Goal: Information Seeking & Learning: Understand process/instructions

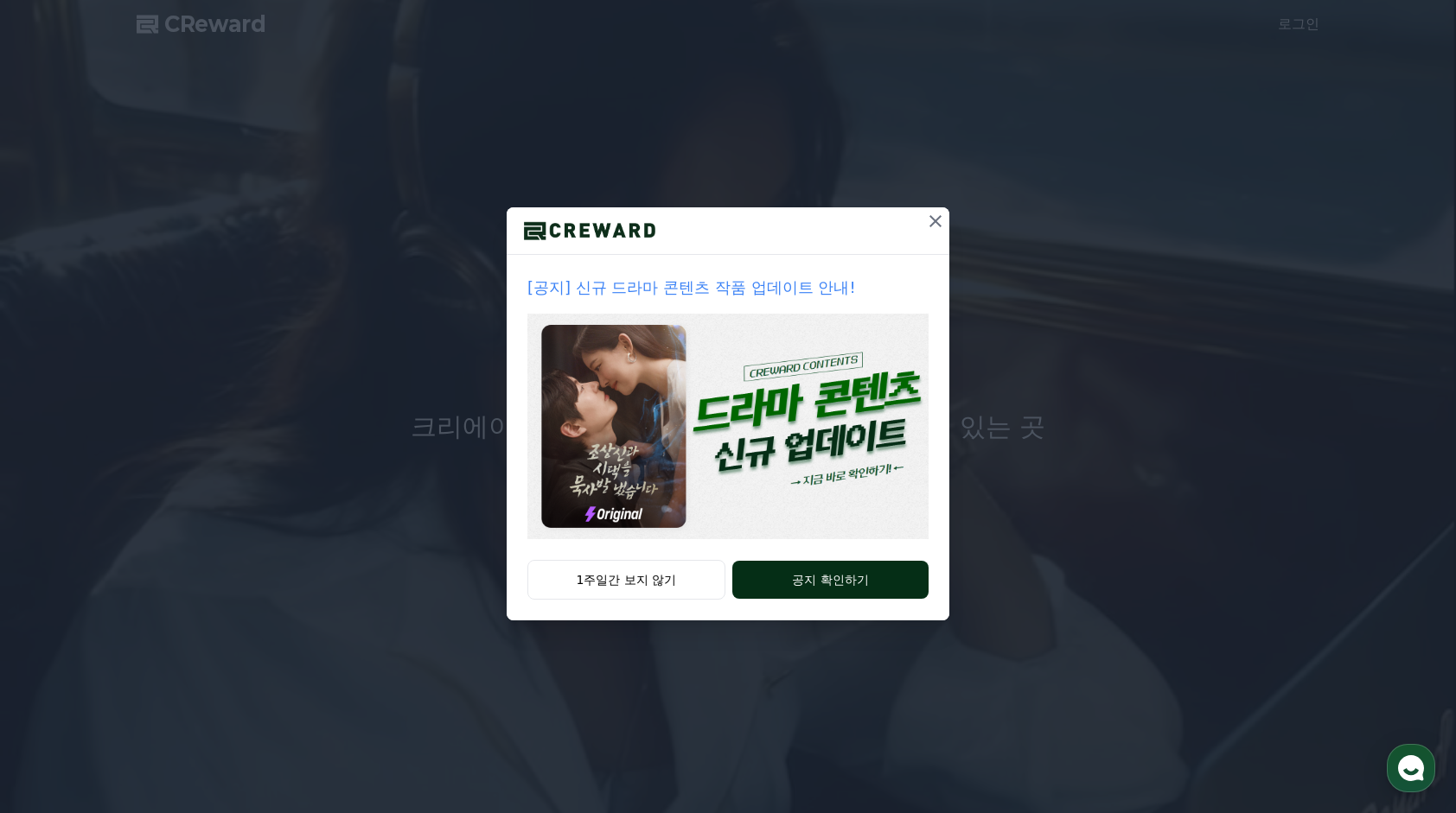
click at [790, 571] on button "공지 확인하기" at bounding box center [831, 579] width 196 height 38
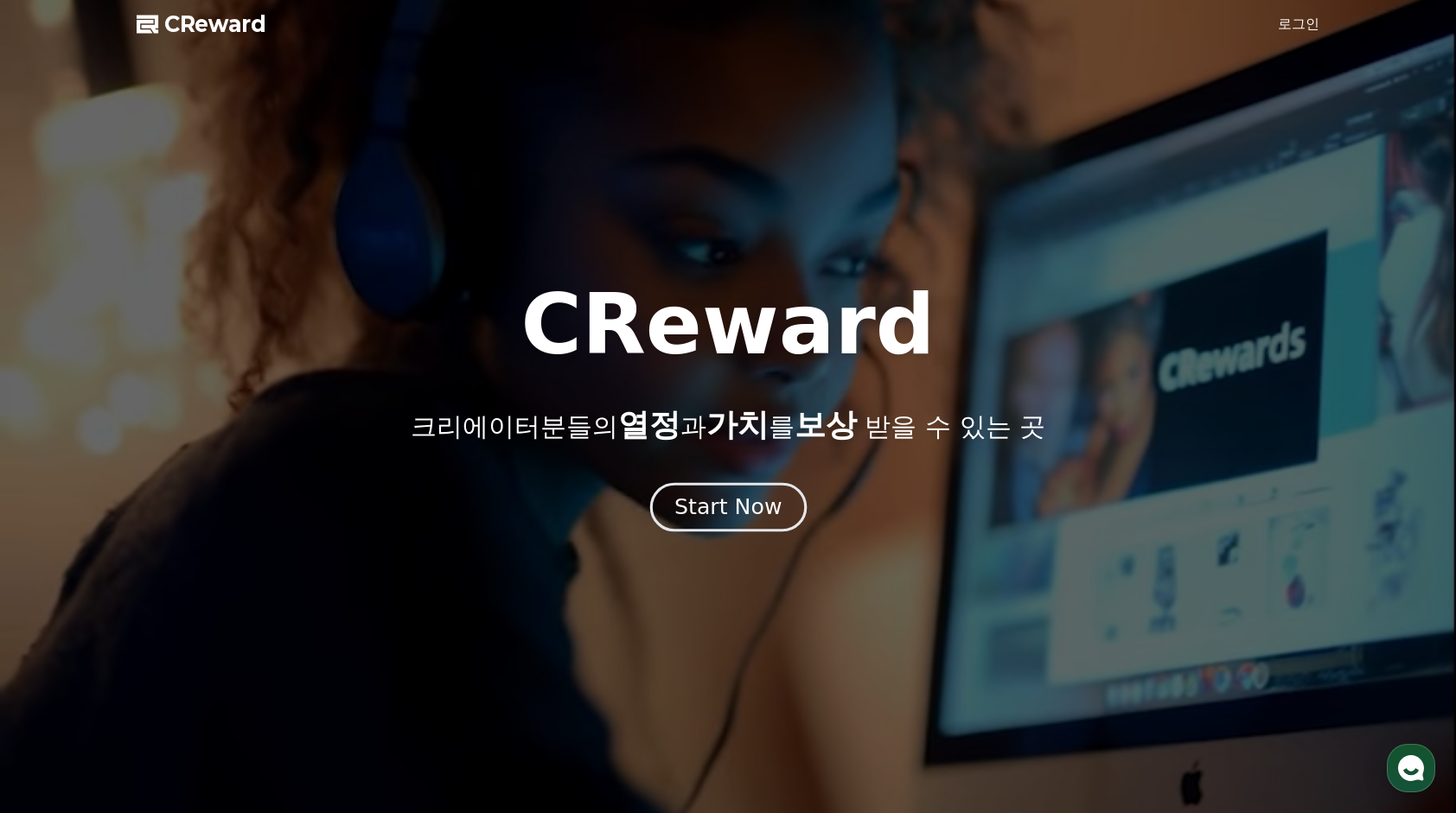
click at [752, 508] on div "Start Now" at bounding box center [728, 507] width 107 height 30
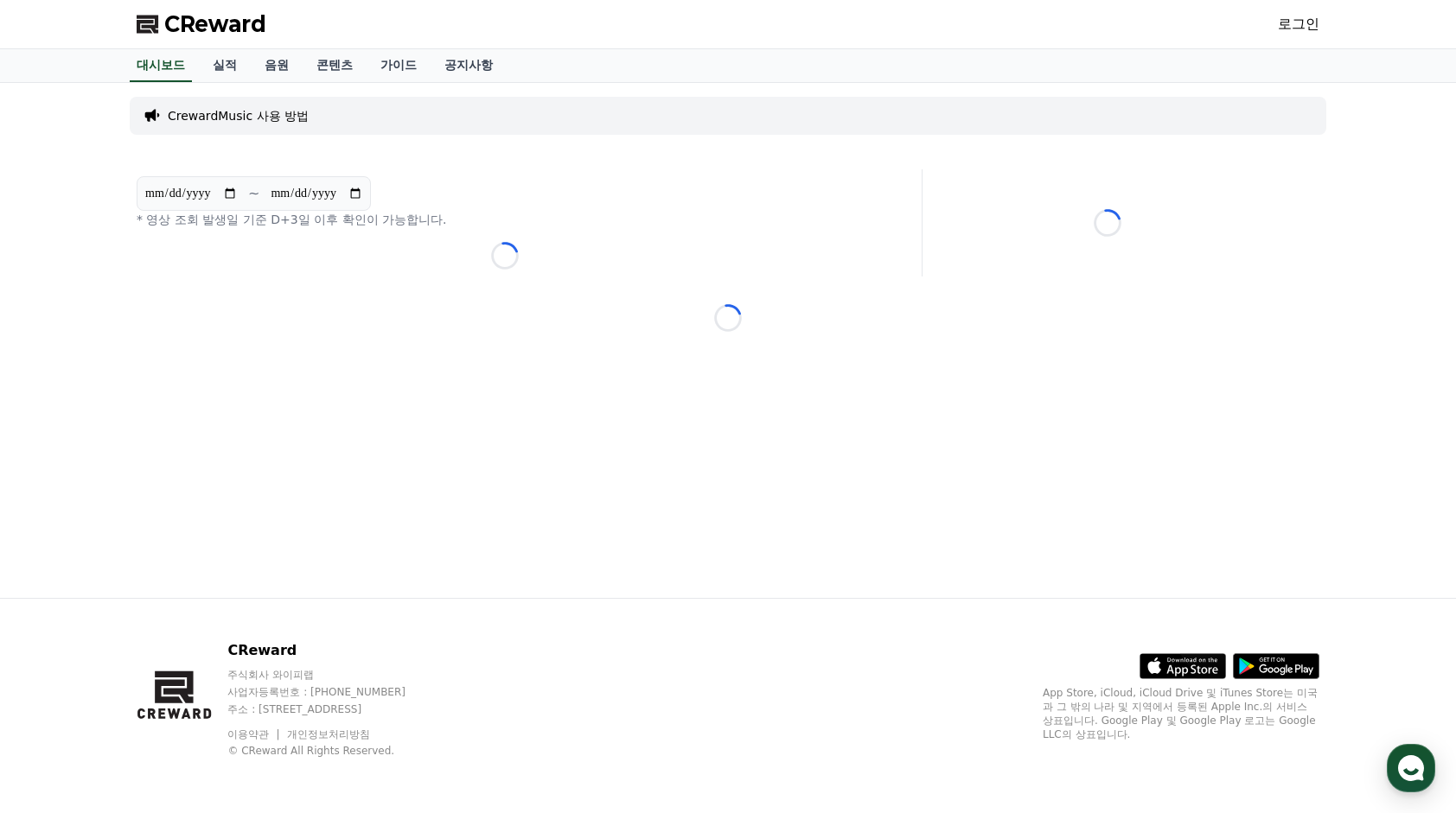
drag, startPoint x: 265, startPoint y: 663, endPoint x: 524, endPoint y: 716, distance: 264.4
click at [439, 716] on div "CReward 주식회사 와이피랩 사업자등록번호 : 655-81-03655 주소 : 경기도 김포시 양촌읍 양곡로 495, 3층 305-비이16호…" at bounding box center [332, 699] width 211 height 117
click at [47, 636] on div "CReward 주식회사 와이피랩 사업자등록번호 : 655-81-03655 주소 : 경기도 김포시 양촌읍 양곡로 495, 3층 305-비이16호…" at bounding box center [728, 705] width 1456 height 215
drag, startPoint x: 430, startPoint y: 211, endPoint x: 105, endPoint y: 221, distance: 325.2
click at [105, 221] on div "**********" at bounding box center [728, 340] width 1456 height 515
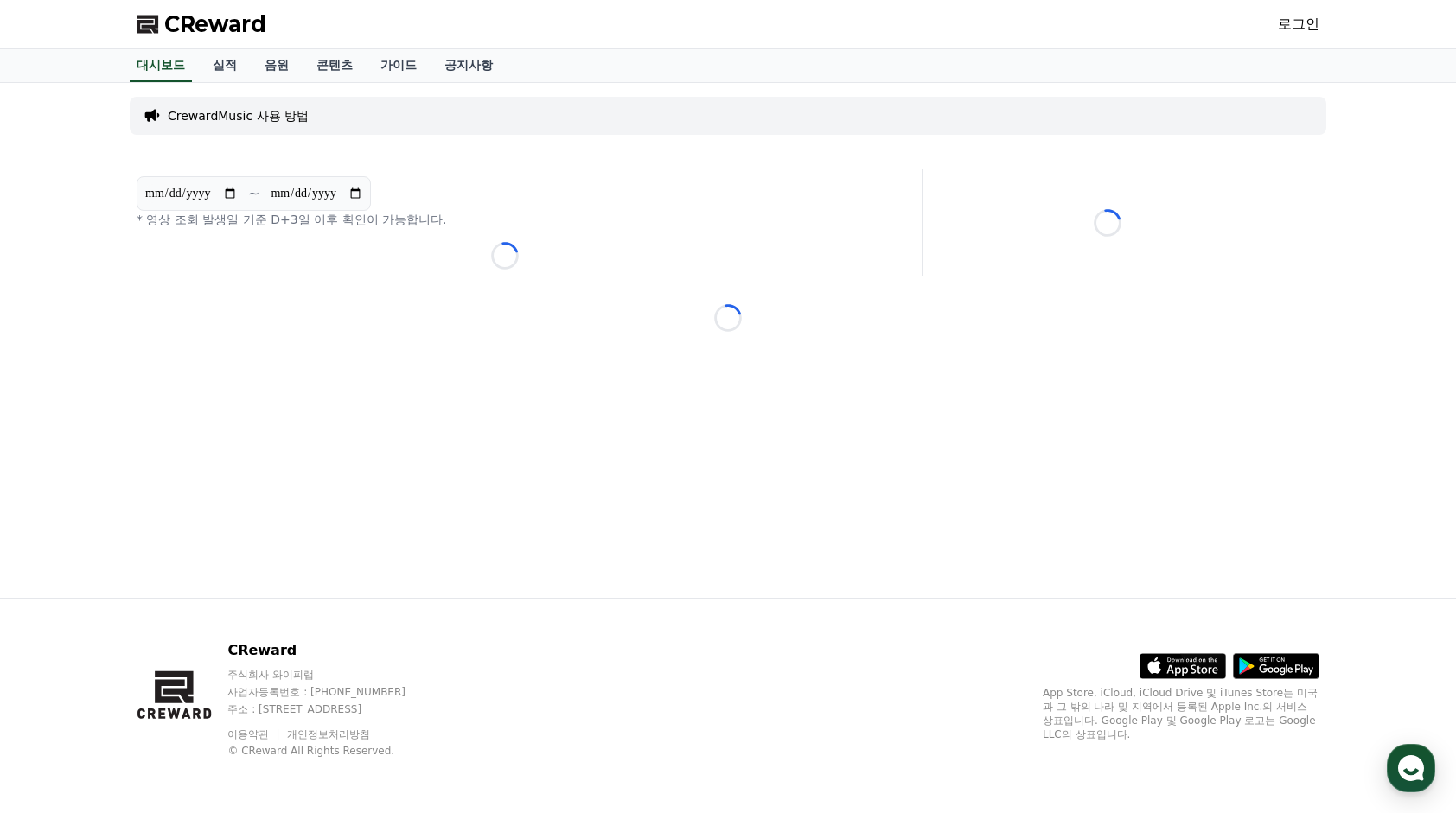
click at [536, 167] on div "**********" at bounding box center [728, 340] width 1210 height 515
click at [241, 114] on p "CrewardMusic 사용 방법" at bounding box center [238, 115] width 141 height 17
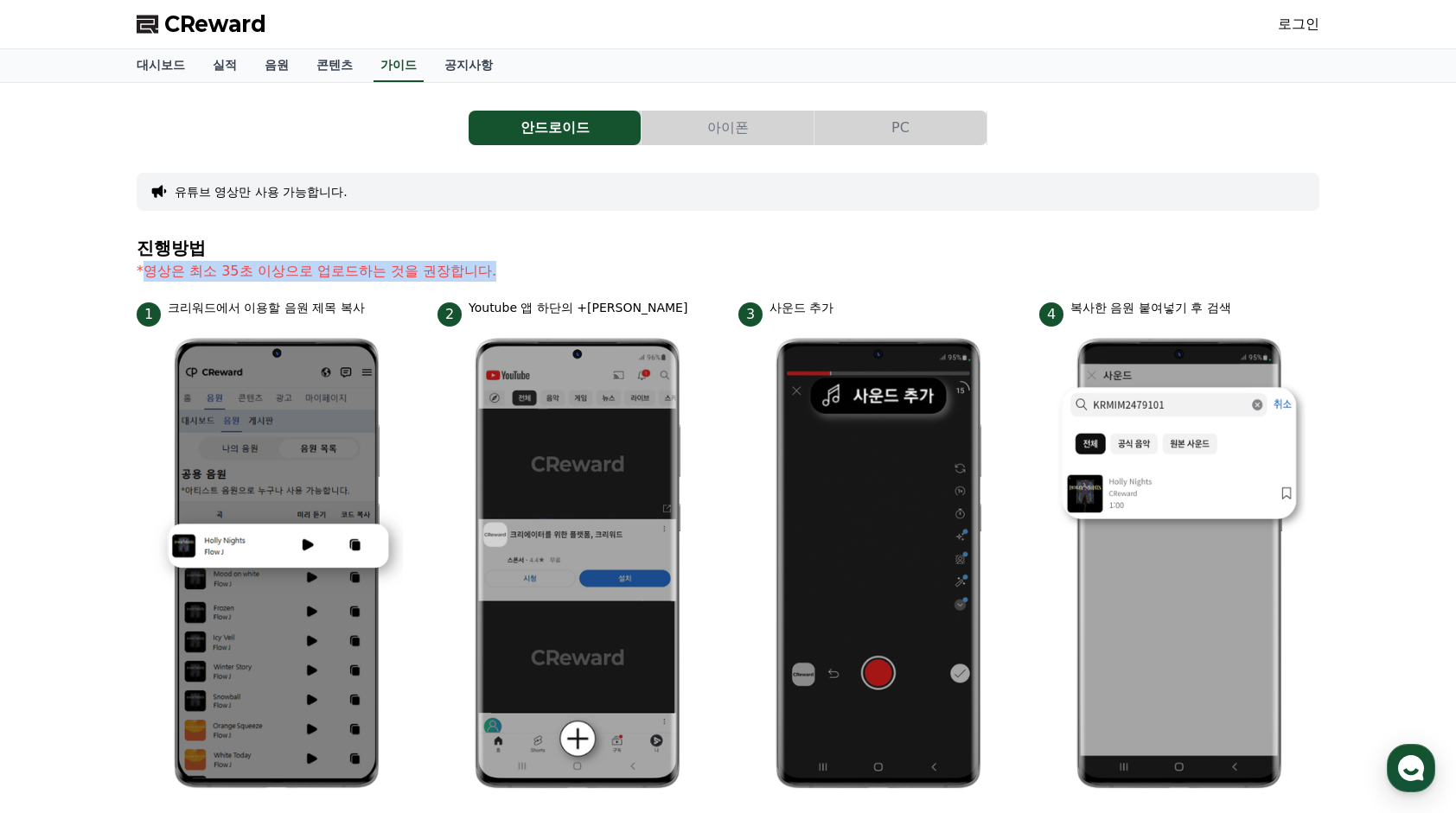
drag, startPoint x: 149, startPoint y: 267, endPoint x: 517, endPoint y: 270, distance: 368.0
click at [517, 270] on p "*영상은 최소 35초 이상으로 업로드하는 것을 권장합니다." at bounding box center [728, 272] width 1182 height 21
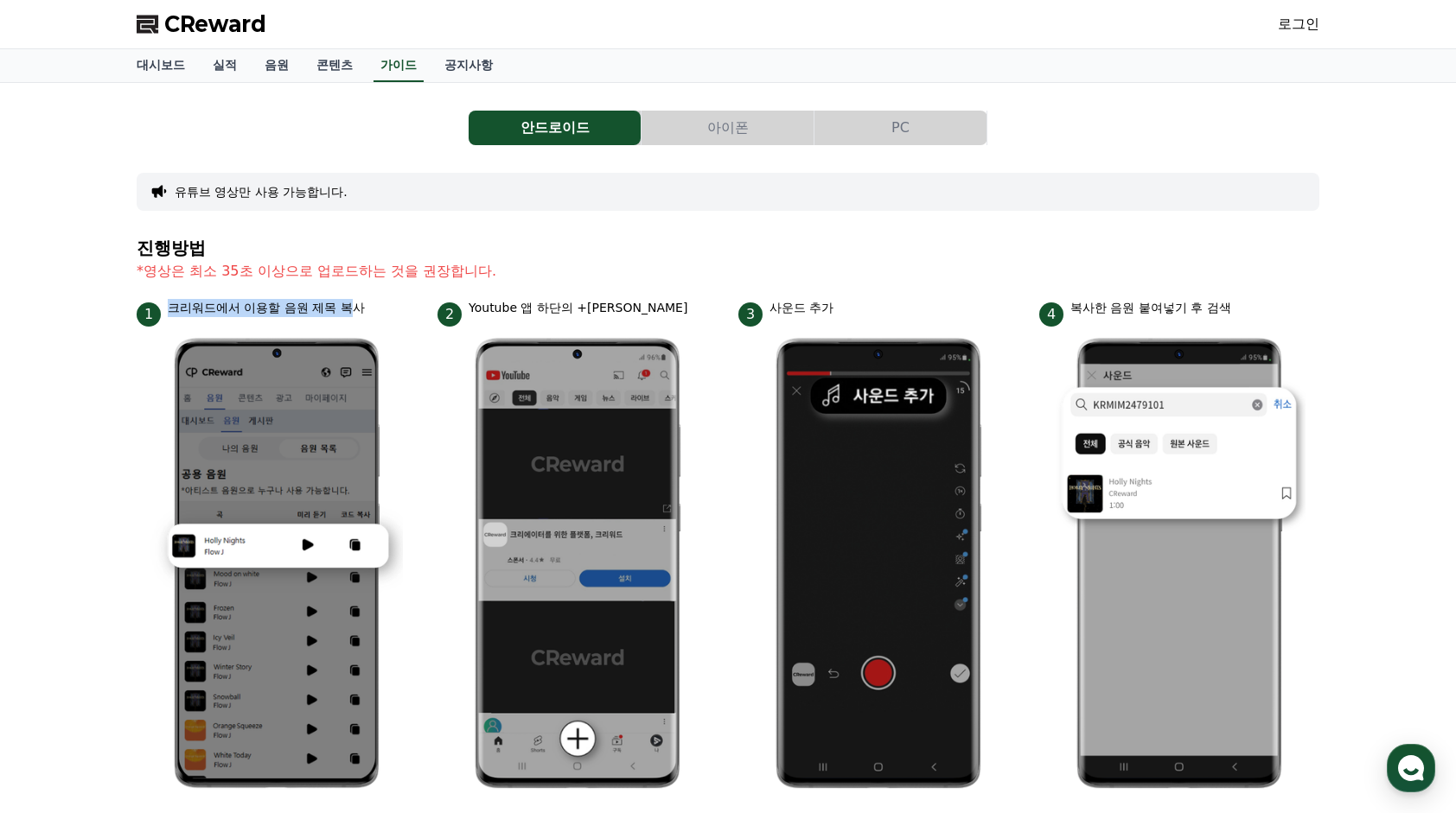
drag, startPoint x: 190, startPoint y: 302, endPoint x: 356, endPoint y: 310, distance: 166.2
click at [356, 310] on div "1 크리워드에서 이용할 음원 제목 복사" at bounding box center [277, 313] width 280 height 28
drag, startPoint x: 508, startPoint y: 304, endPoint x: 621, endPoint y: 307, distance: 113.0
click at [621, 307] on p "Youtube 앱 하단의 +[PERSON_NAME]" at bounding box center [577, 308] width 218 height 18
click at [860, 296] on section "진행방법 *영상은 최소 35초 이상으로 업로드하는 것을 권장합니다." at bounding box center [728, 268] width 1182 height 60
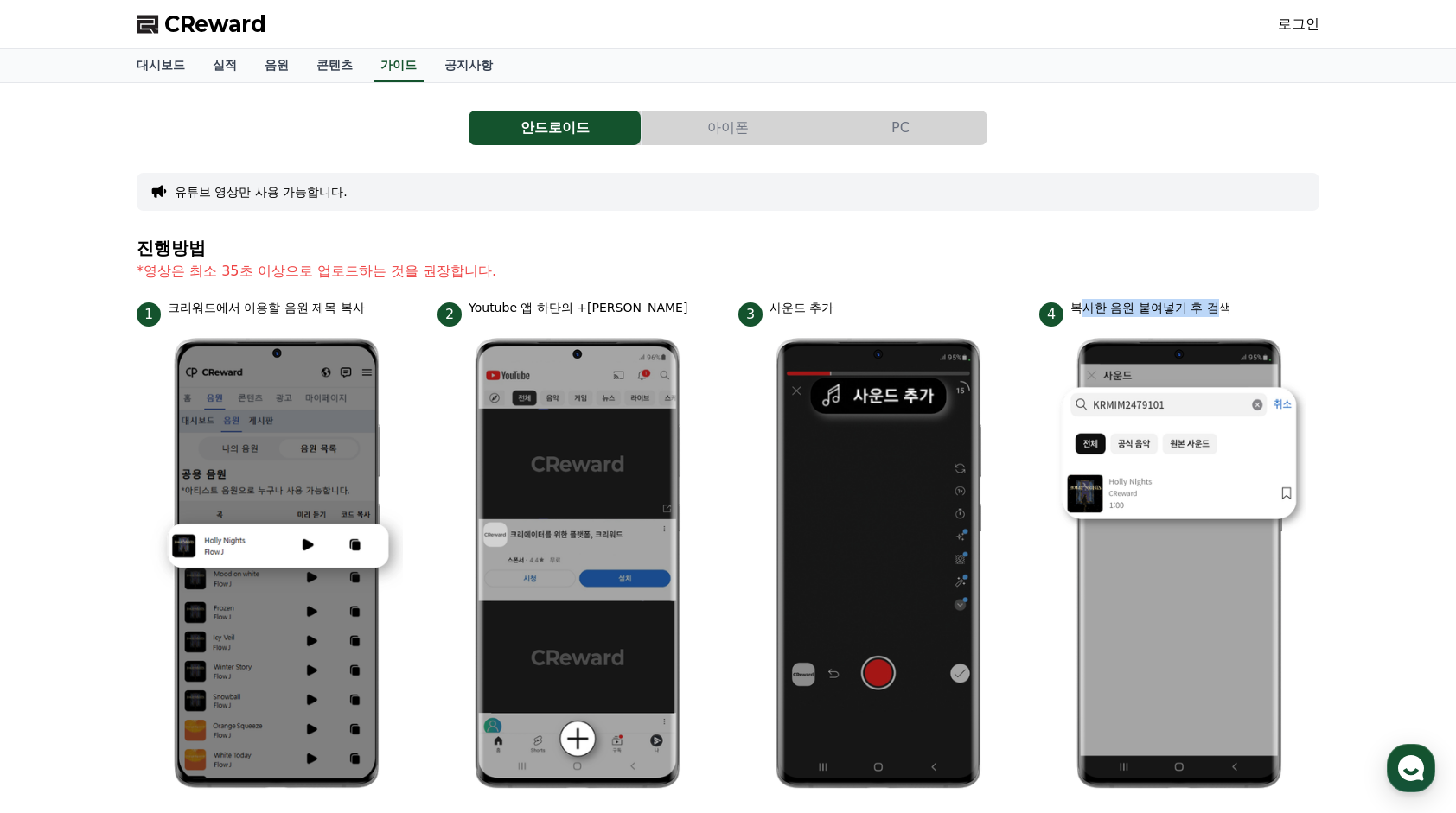
drag, startPoint x: 1084, startPoint y: 303, endPoint x: 1219, endPoint y: 303, distance: 135.0
click at [1219, 303] on p "복사한 음원 붙여넣기 후 검색" at bounding box center [1150, 308] width 161 height 18
click at [986, 282] on section "진행방법 *영상은 최소 35초 이상으로 업로드하는 것을 권장합니다." at bounding box center [728, 268] width 1182 height 60
click at [469, 59] on link "공지사항" at bounding box center [468, 66] width 76 height 32
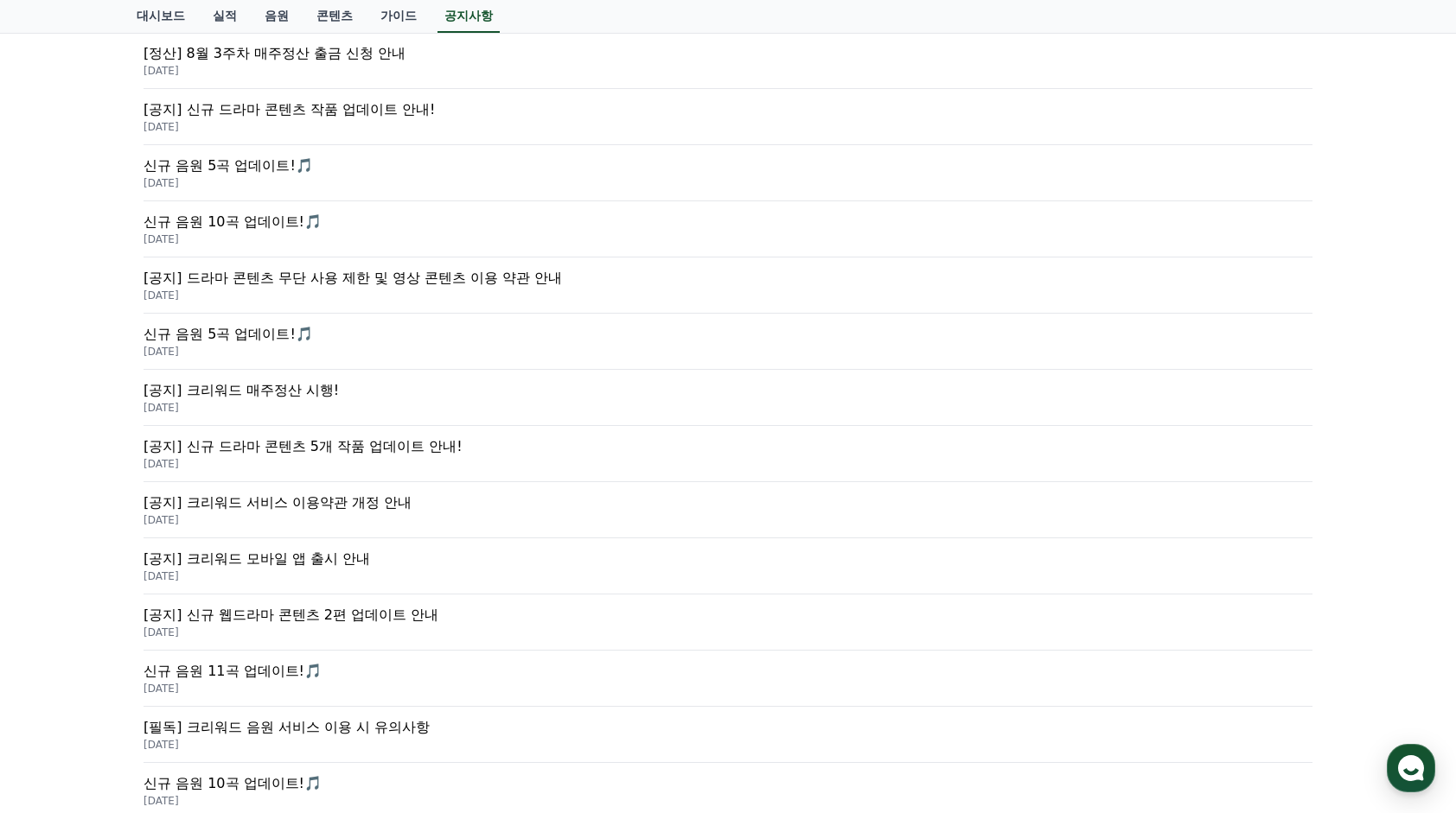
scroll to position [510, 0]
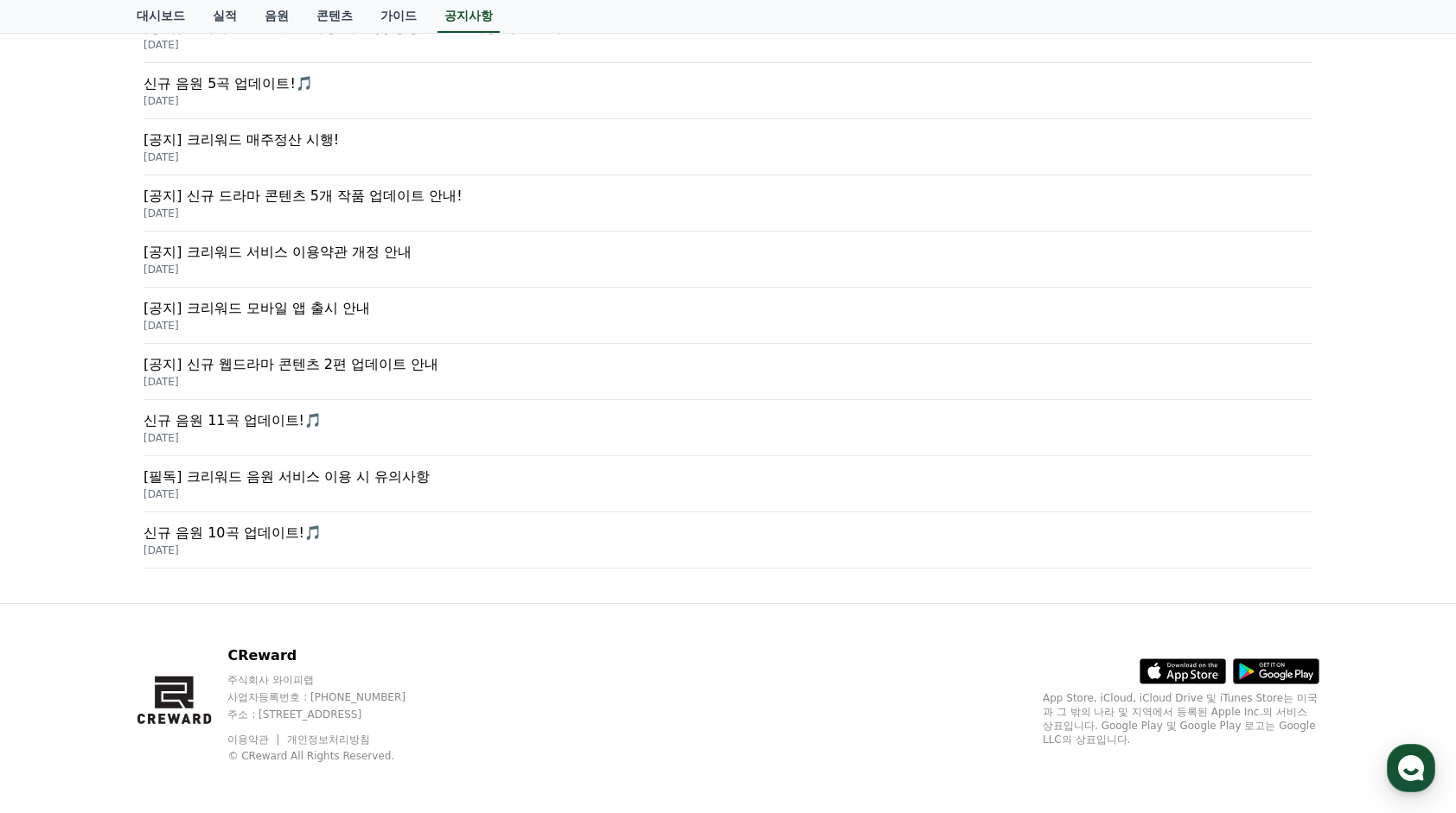
click at [313, 467] on p "[필독] 크리워드 음원 서비스 이용 시 유의사항" at bounding box center [728, 478] width 1169 height 21
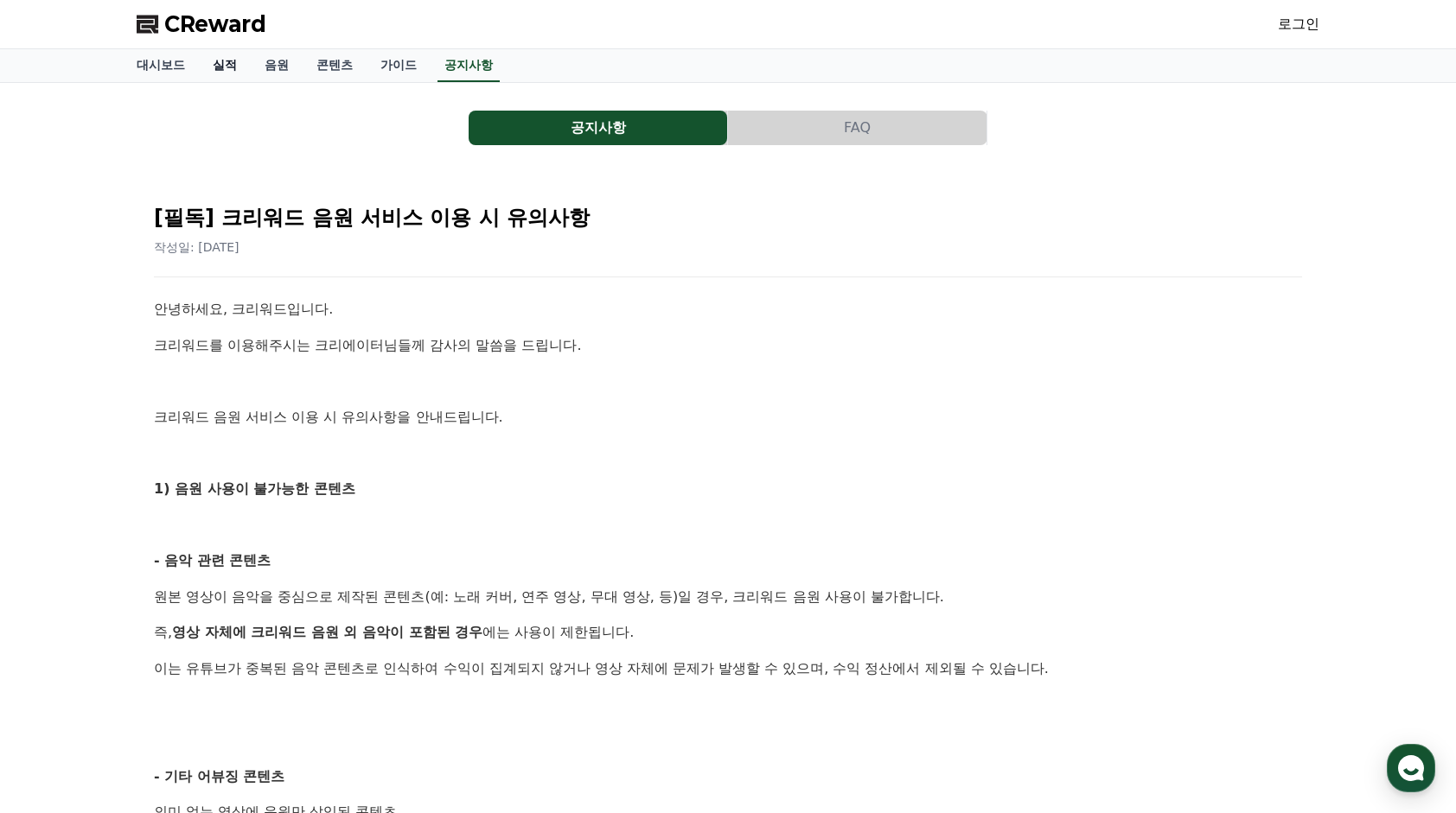
click at [236, 72] on link "실적" at bounding box center [224, 66] width 51 height 32
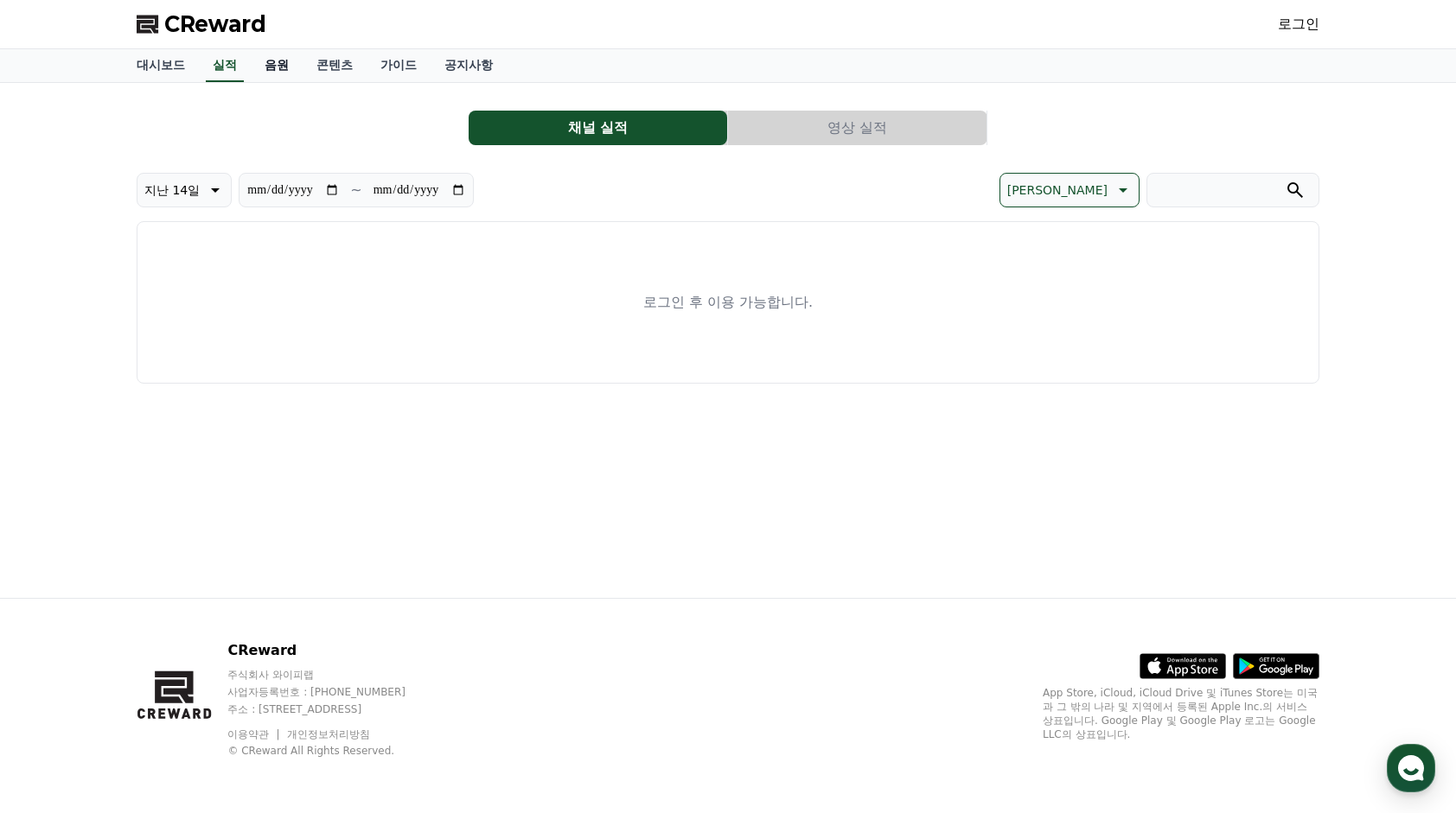
click at [282, 70] on link "음원" at bounding box center [277, 66] width 51 height 32
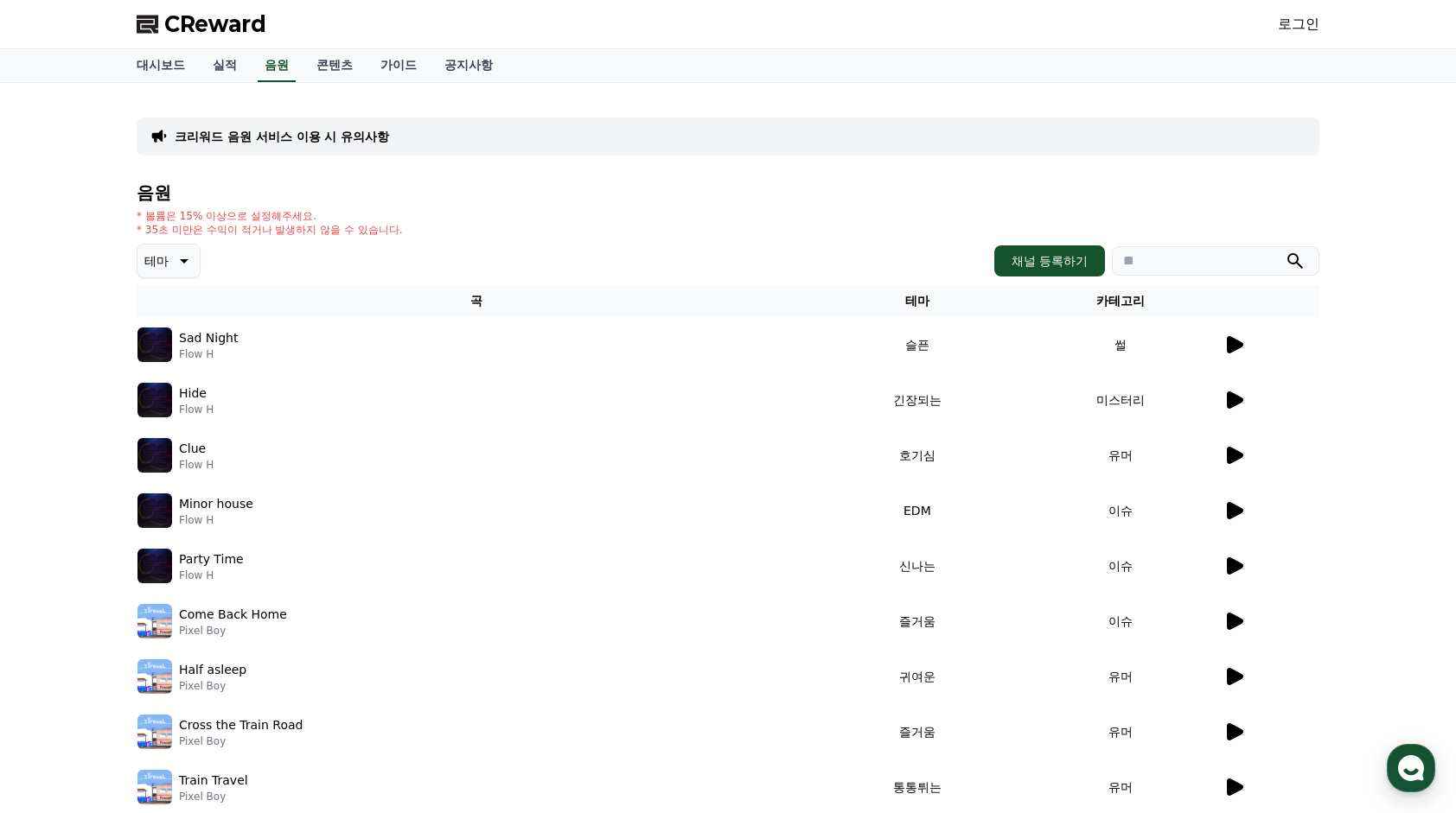
click at [1239, 346] on icon at bounding box center [1234, 345] width 16 height 17
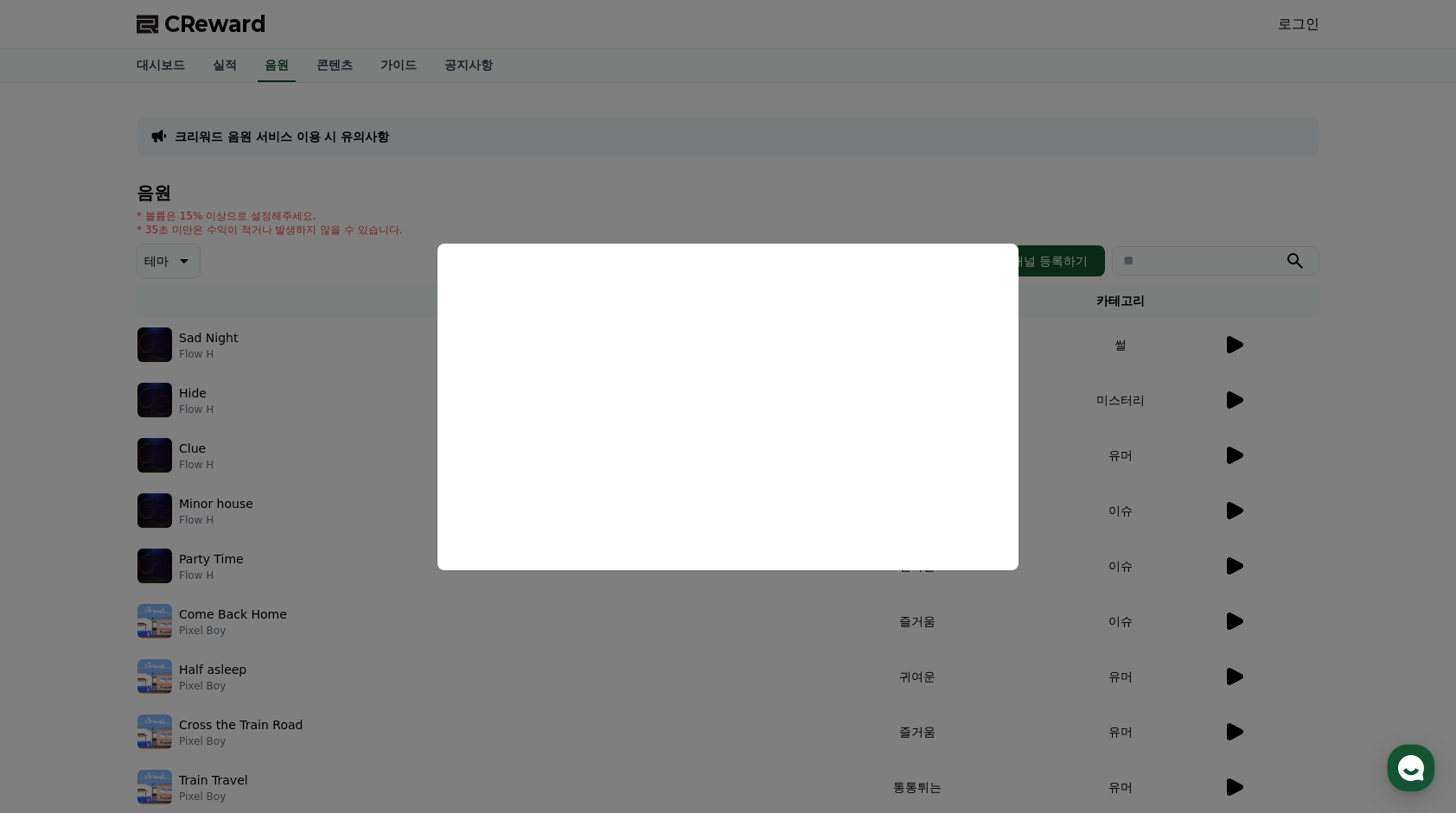
click at [59, 321] on button "close modal" at bounding box center [728, 406] width 1456 height 813
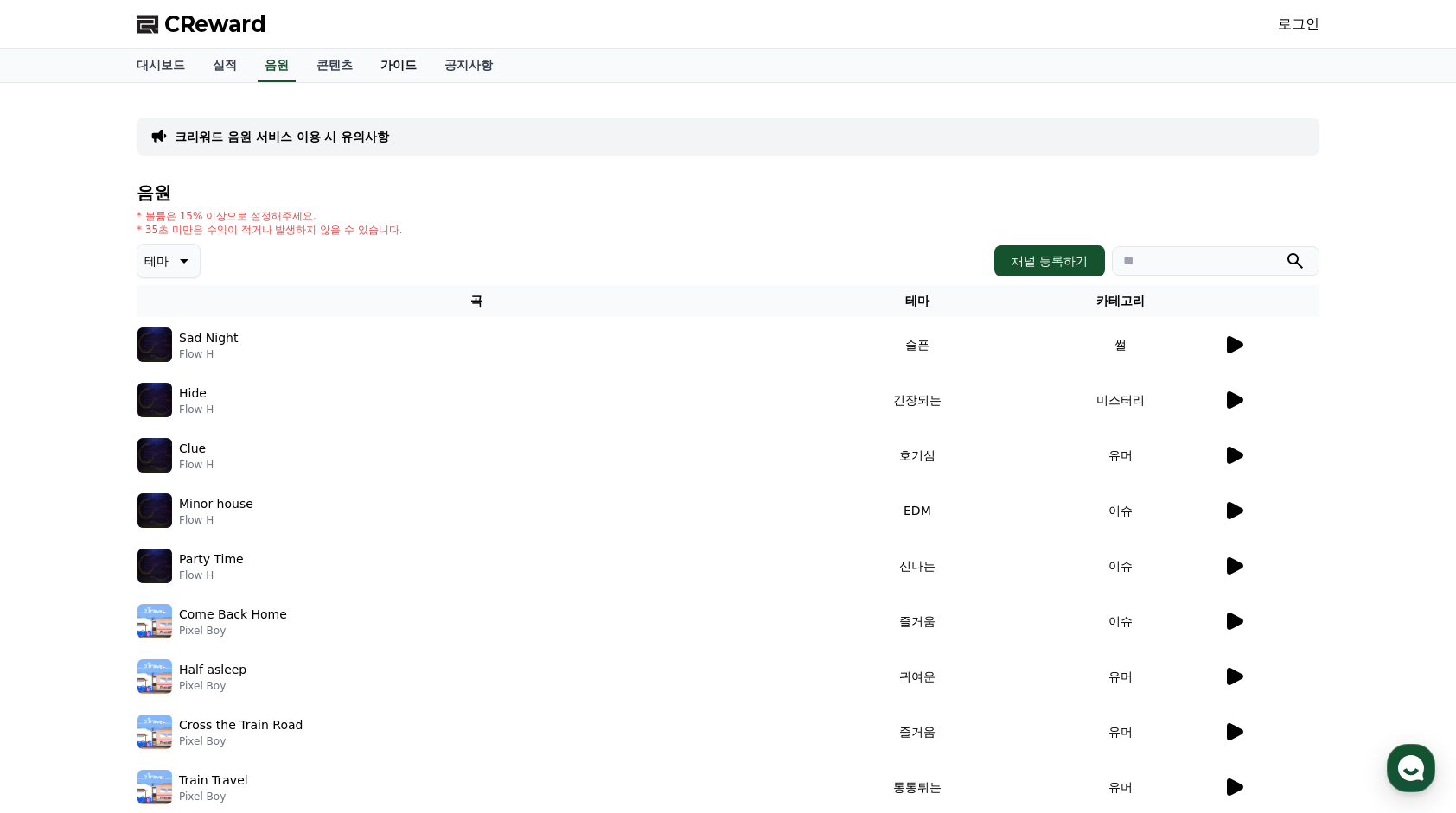
click at [401, 70] on link "가이드" at bounding box center [398, 66] width 64 height 32
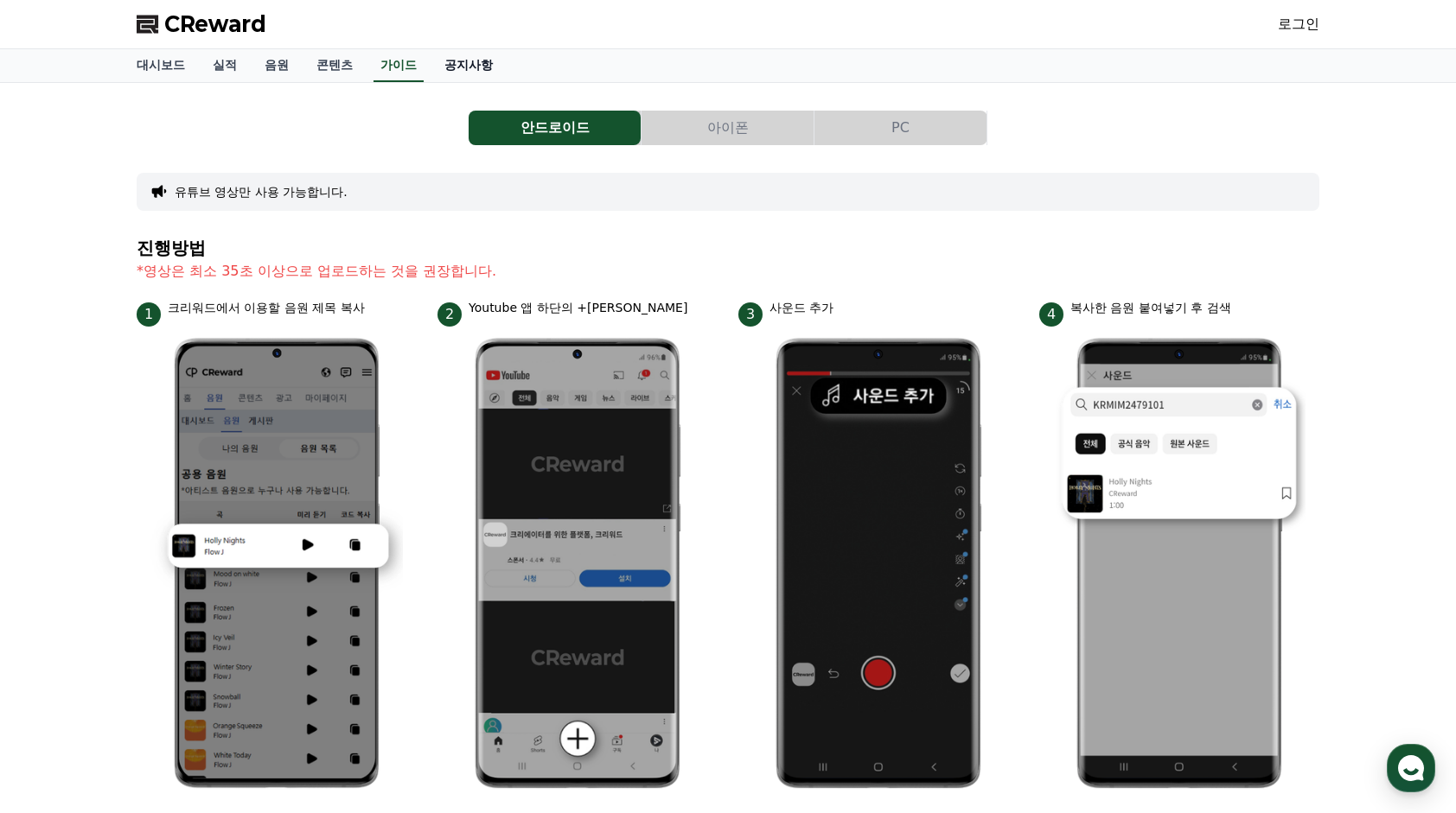
click at [467, 63] on link "공지사항" at bounding box center [468, 66] width 76 height 32
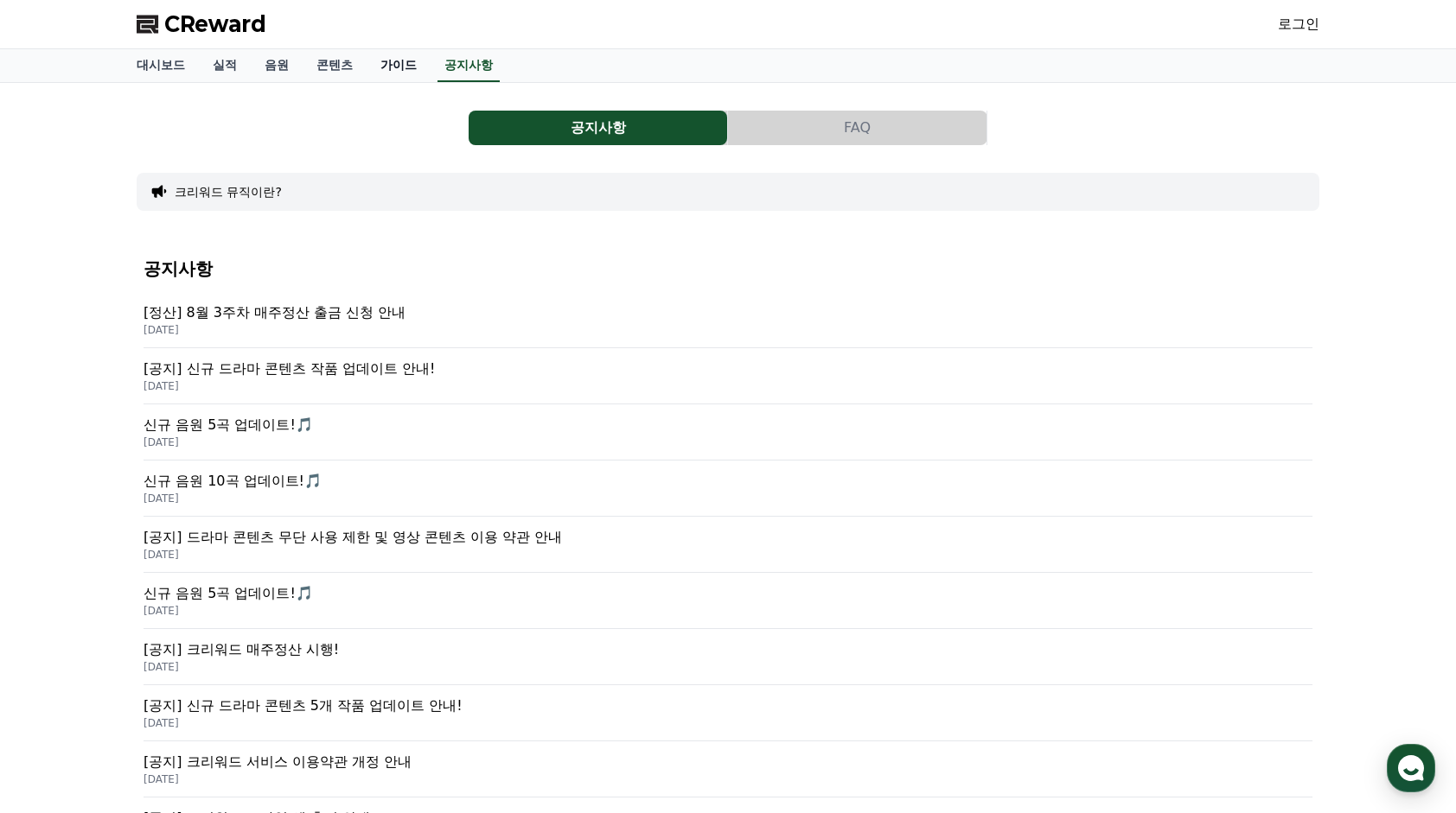
click at [394, 62] on link "가이드" at bounding box center [398, 66] width 64 height 32
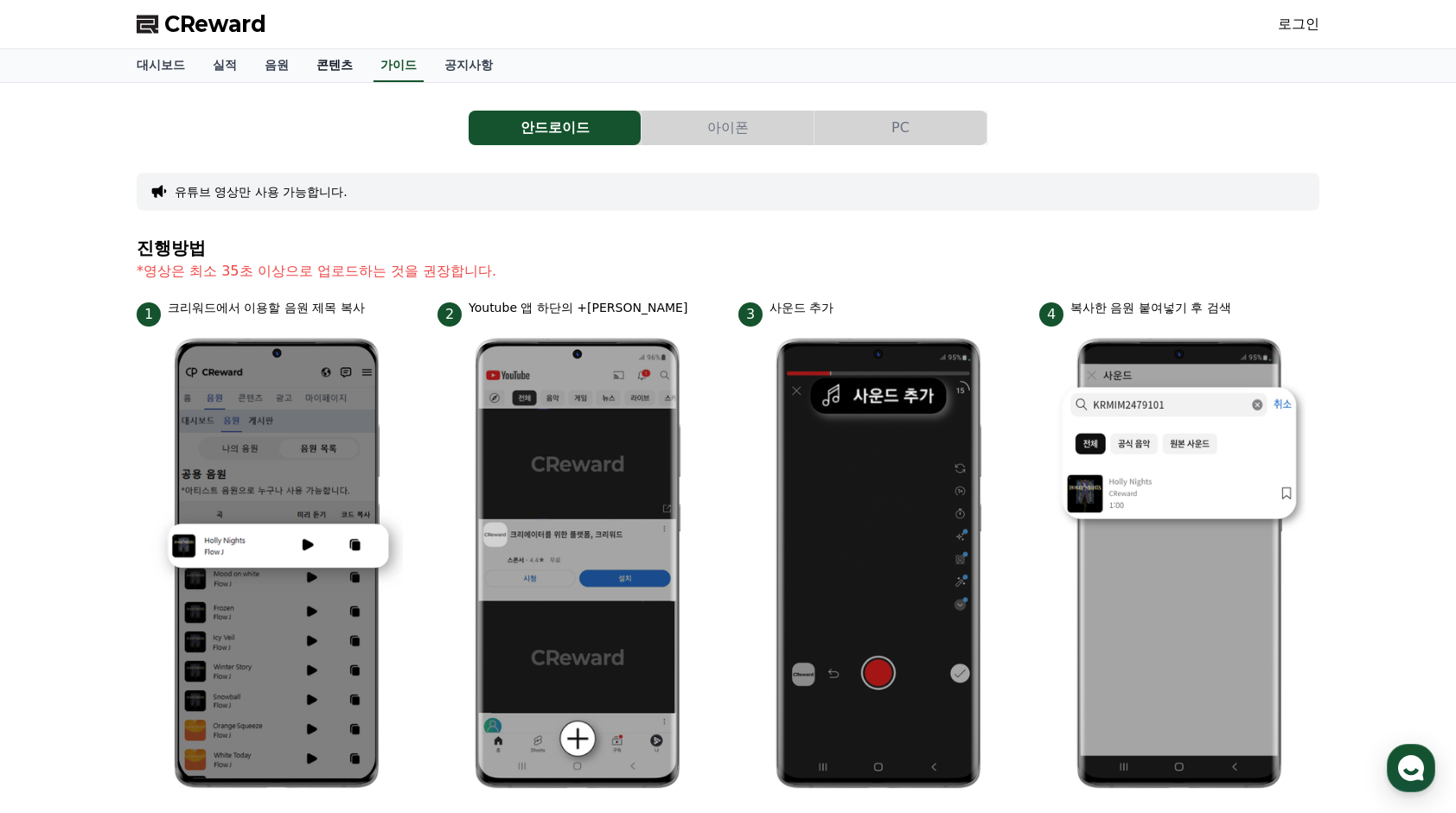
click at [324, 64] on link "콘텐츠" at bounding box center [334, 66] width 64 height 32
click at [257, 70] on link "음원" at bounding box center [277, 66] width 51 height 32
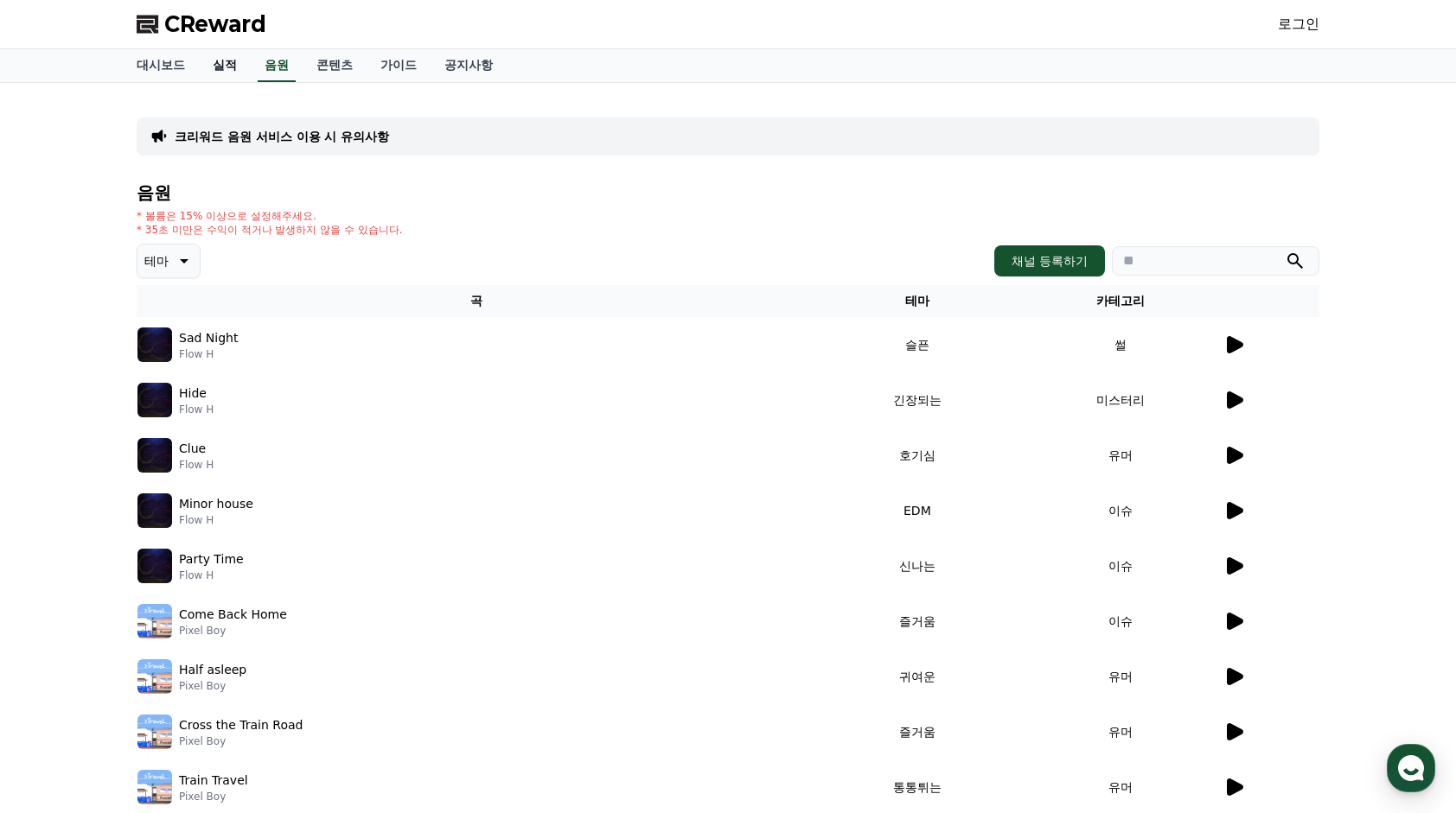
click at [214, 70] on link "실적" at bounding box center [224, 66] width 51 height 32
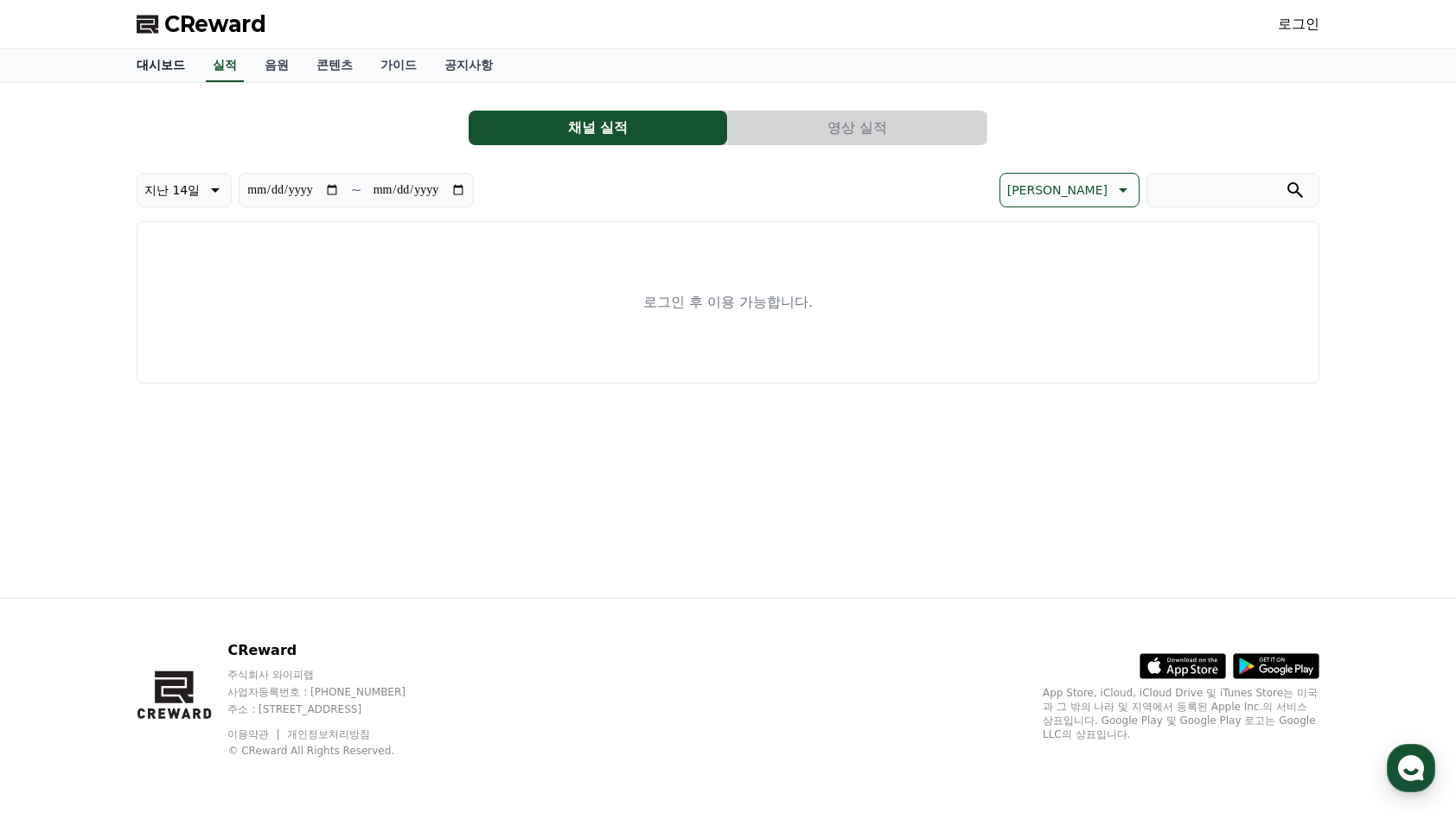
click at [174, 63] on link "대시보드" at bounding box center [161, 66] width 76 height 32
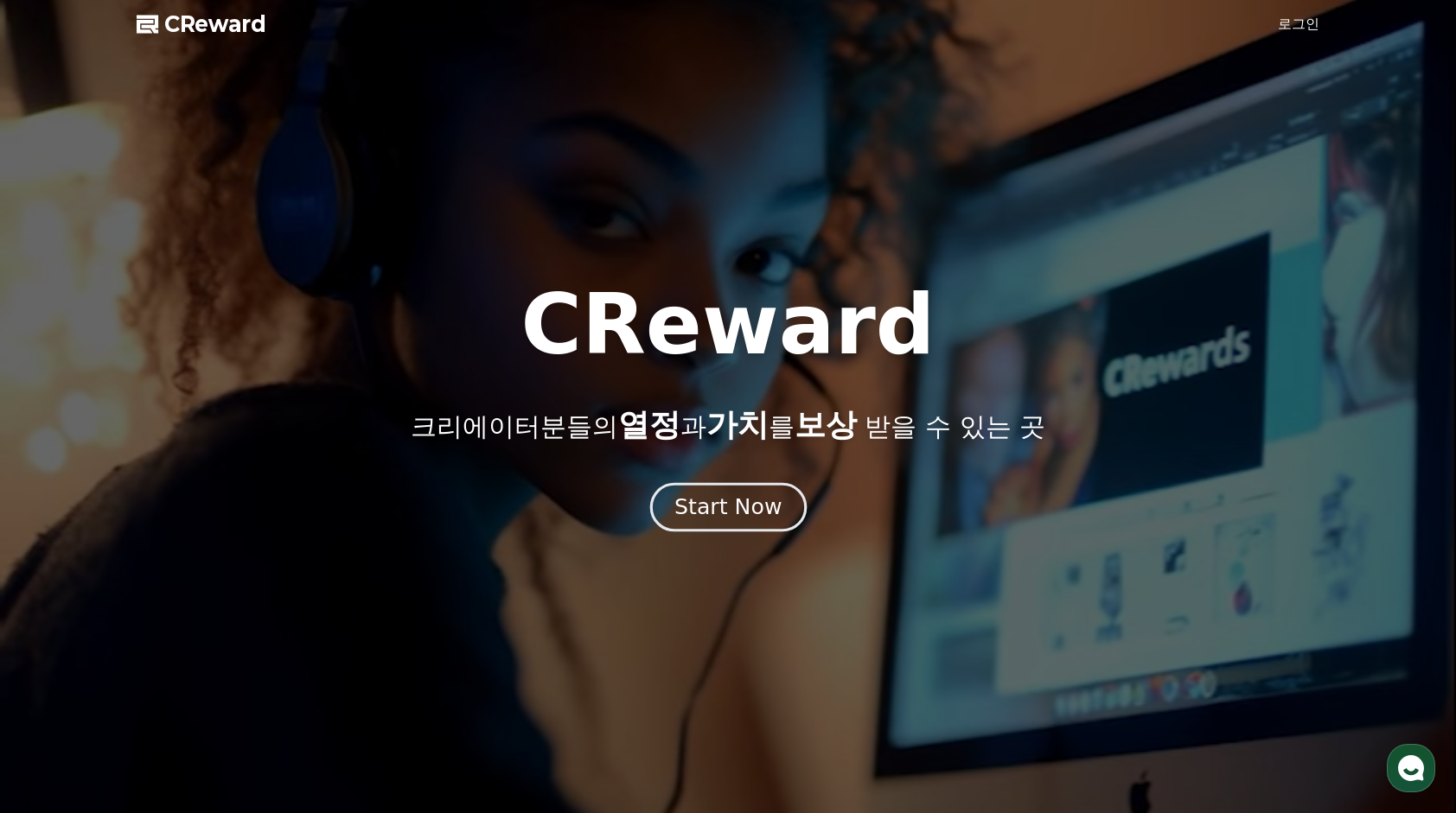
drag, startPoint x: 0, startPoint y: 0, endPoint x: 766, endPoint y: 513, distance: 921.9
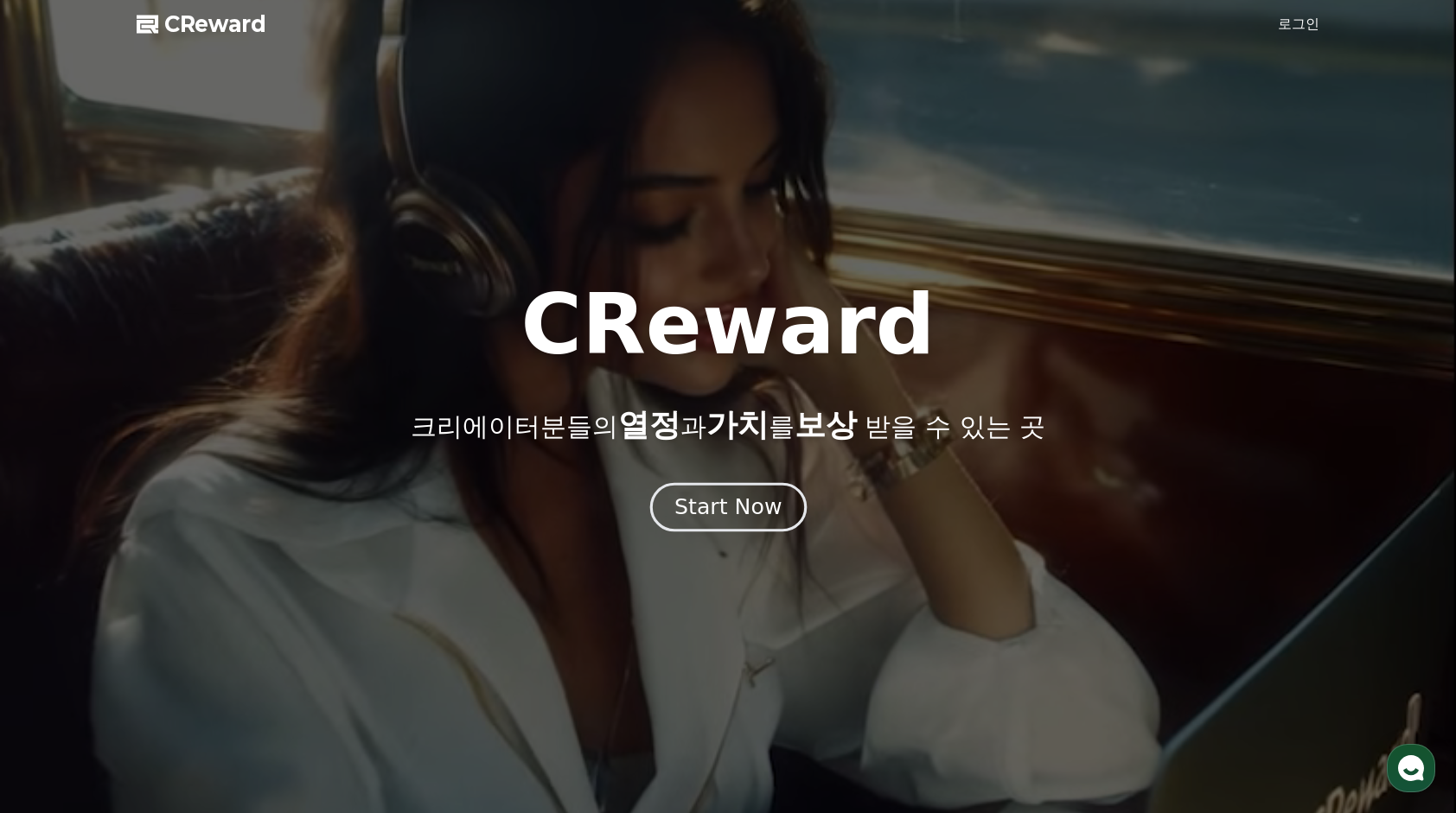
click at [766, 513] on div "Start Now" at bounding box center [728, 507] width 107 height 30
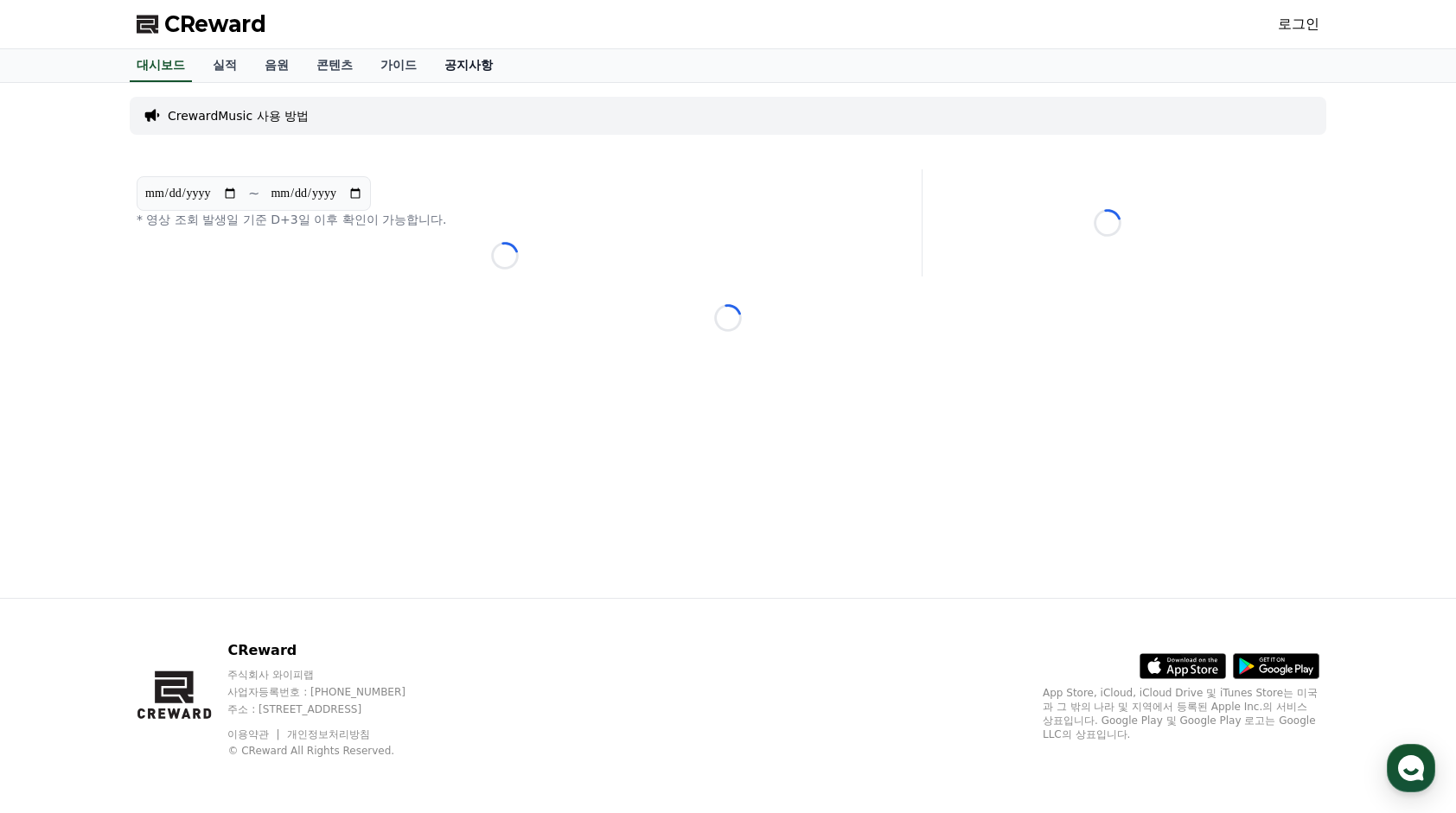
click at [467, 64] on link "공지사항" at bounding box center [468, 66] width 76 height 32
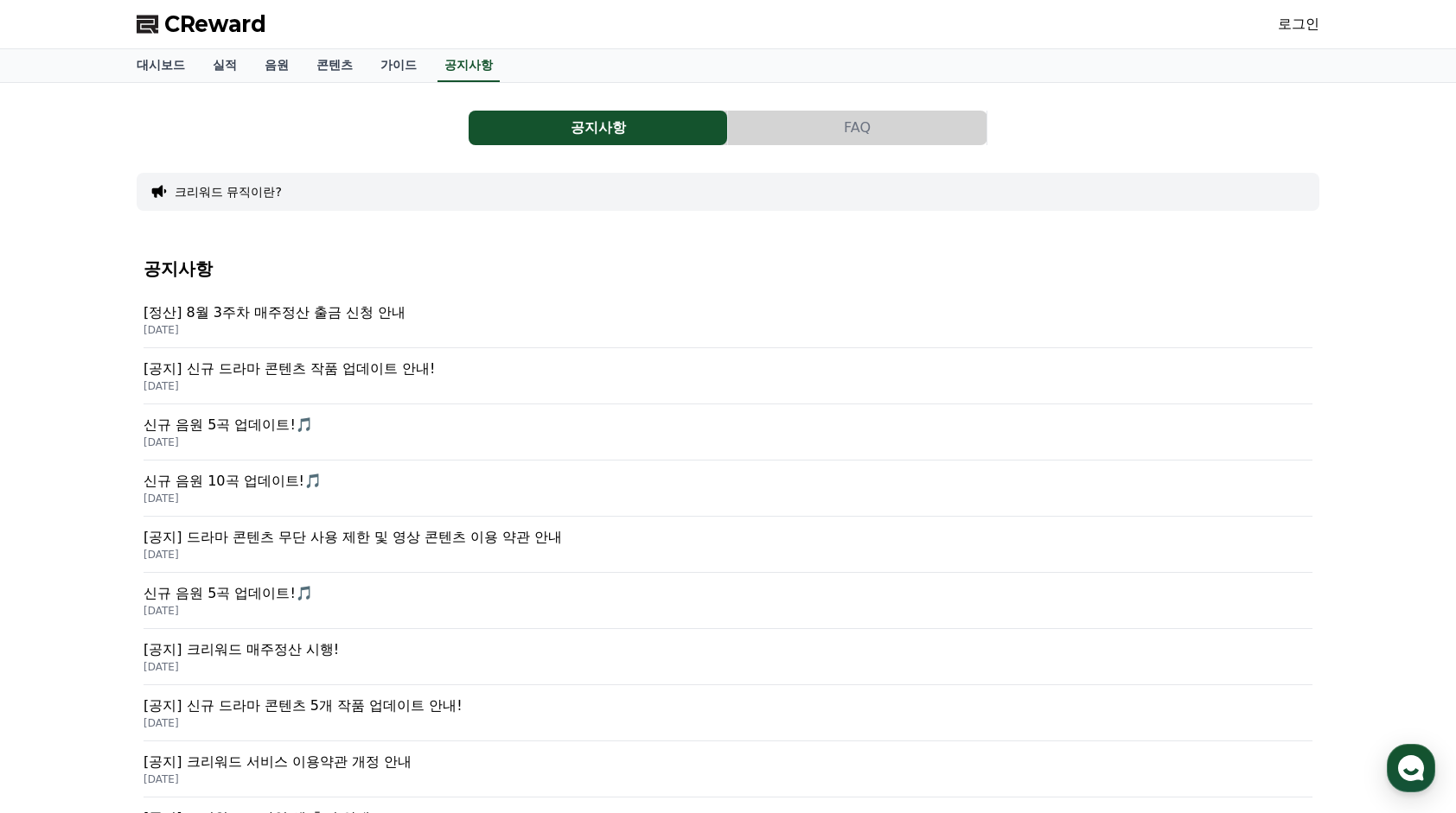
scroll to position [510, 0]
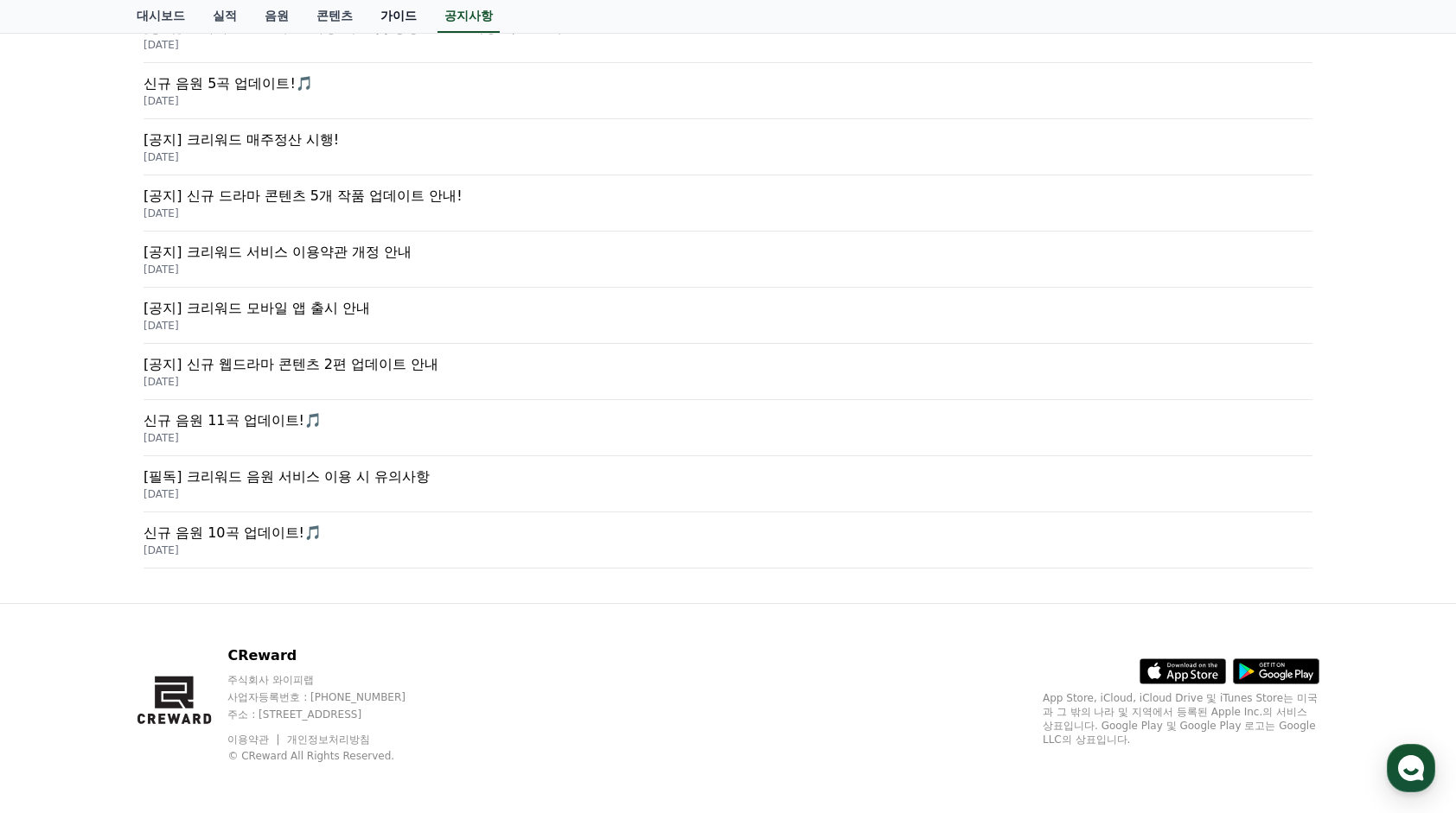
click at [409, 19] on link "가이드" at bounding box center [398, 16] width 64 height 32
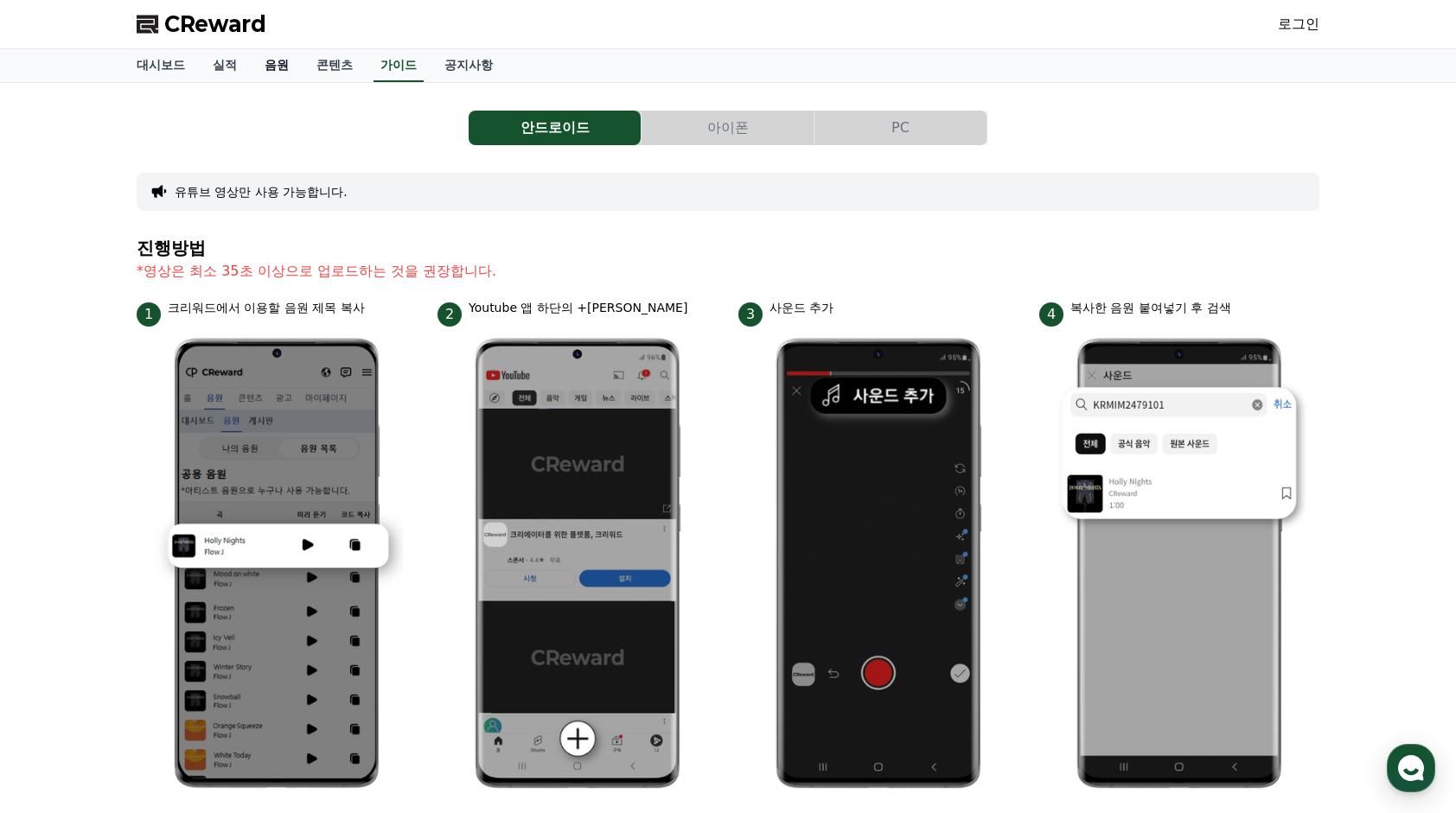
click at [268, 70] on link "음원" at bounding box center [277, 66] width 51 height 32
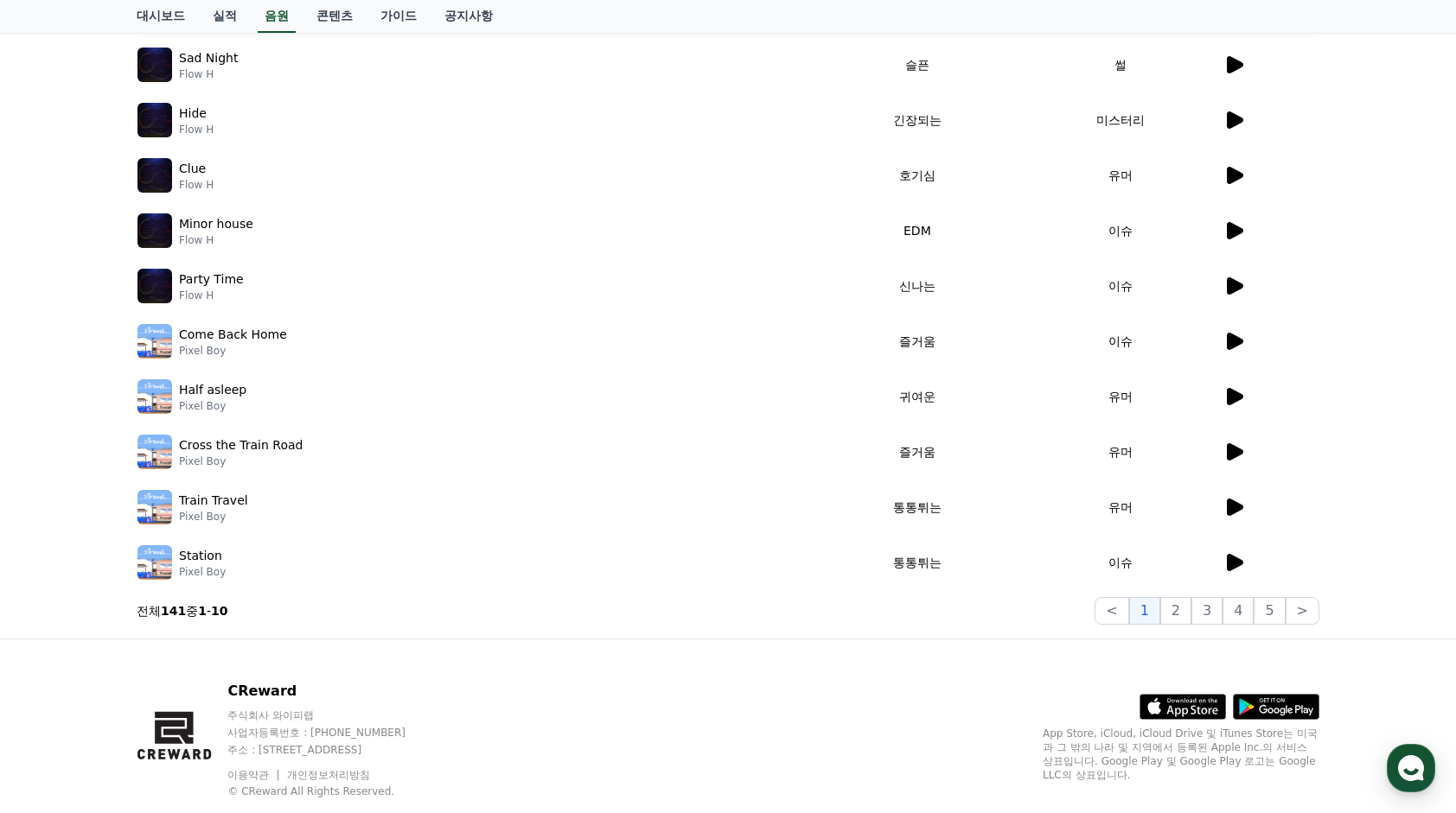
scroll to position [319, 0]
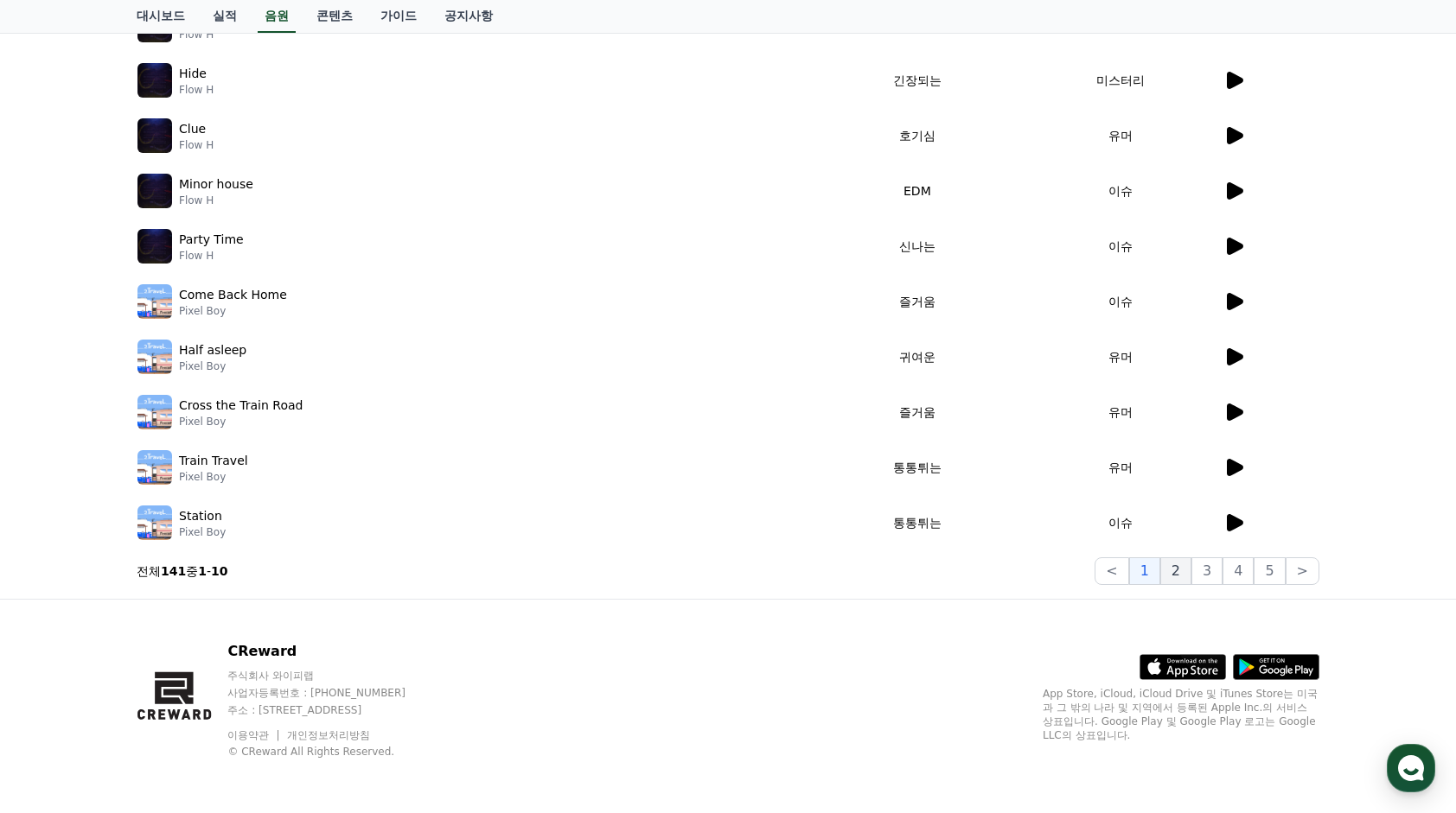
click at [1191, 572] on button "2" at bounding box center [1176, 571] width 31 height 28
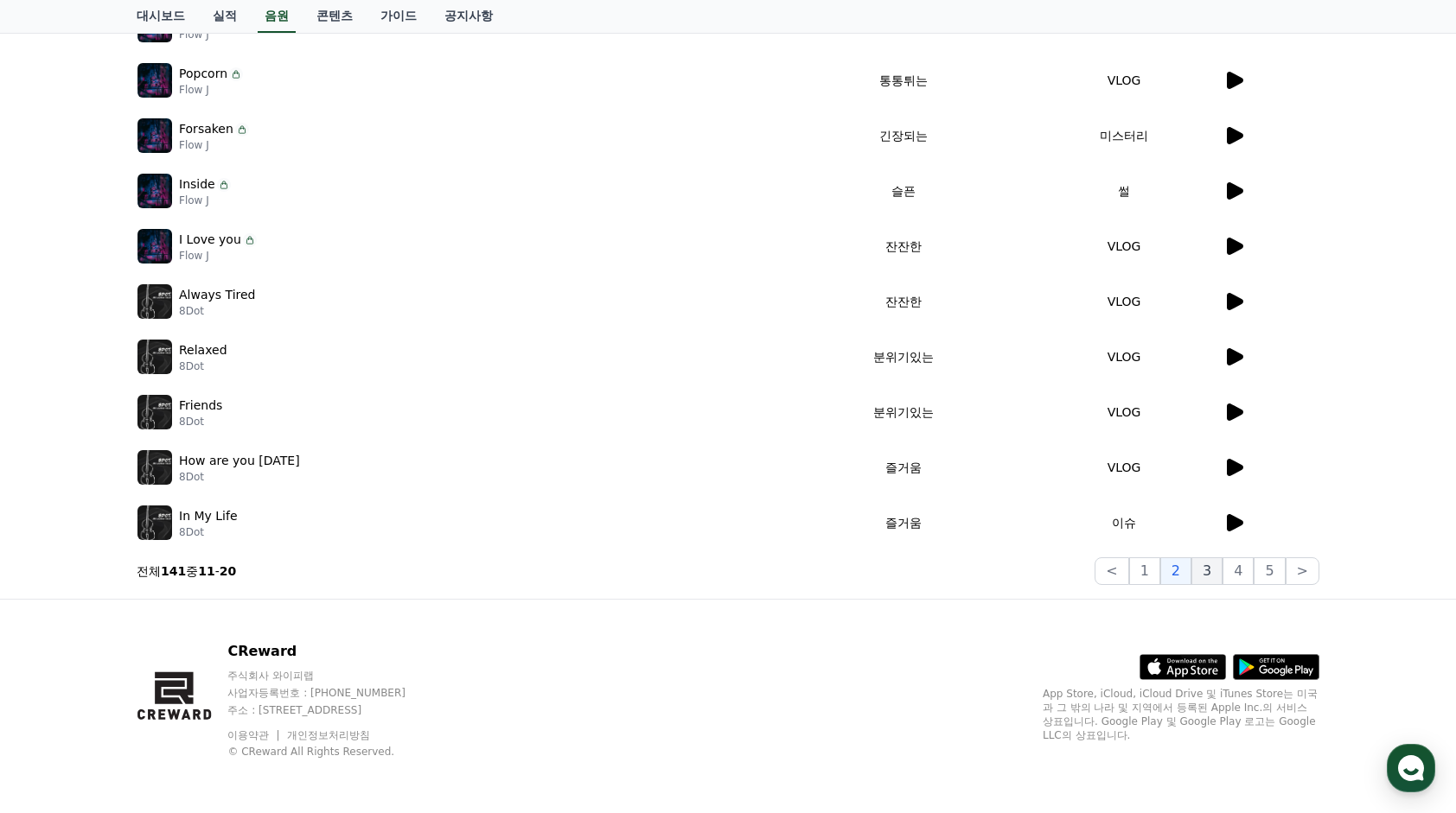
click at [1210, 572] on button "3" at bounding box center [1206, 571] width 31 height 28
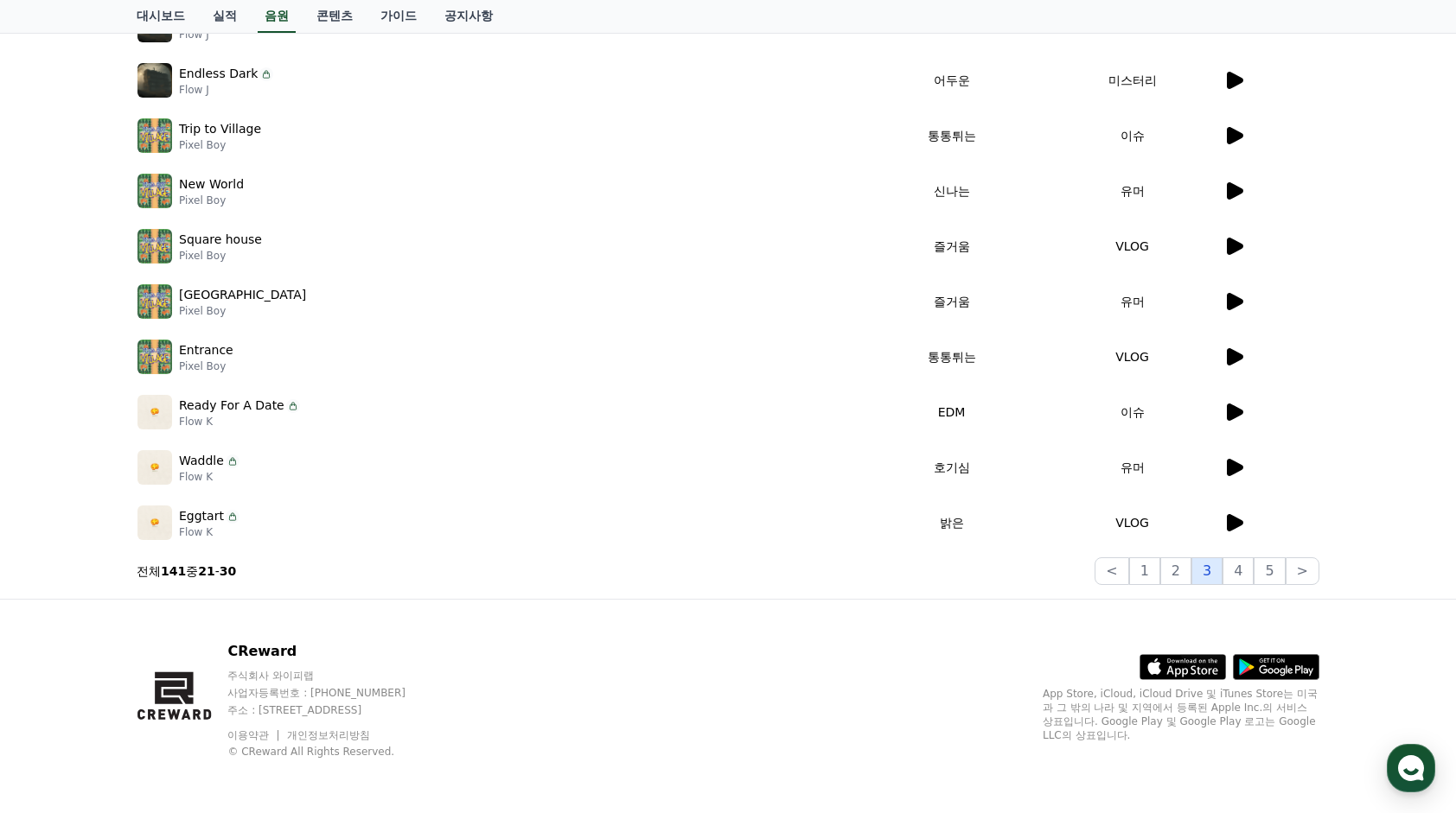
click at [1222, 572] on button "3" at bounding box center [1206, 571] width 31 height 28
click at [1242, 572] on button "4" at bounding box center [1238, 571] width 31 height 28
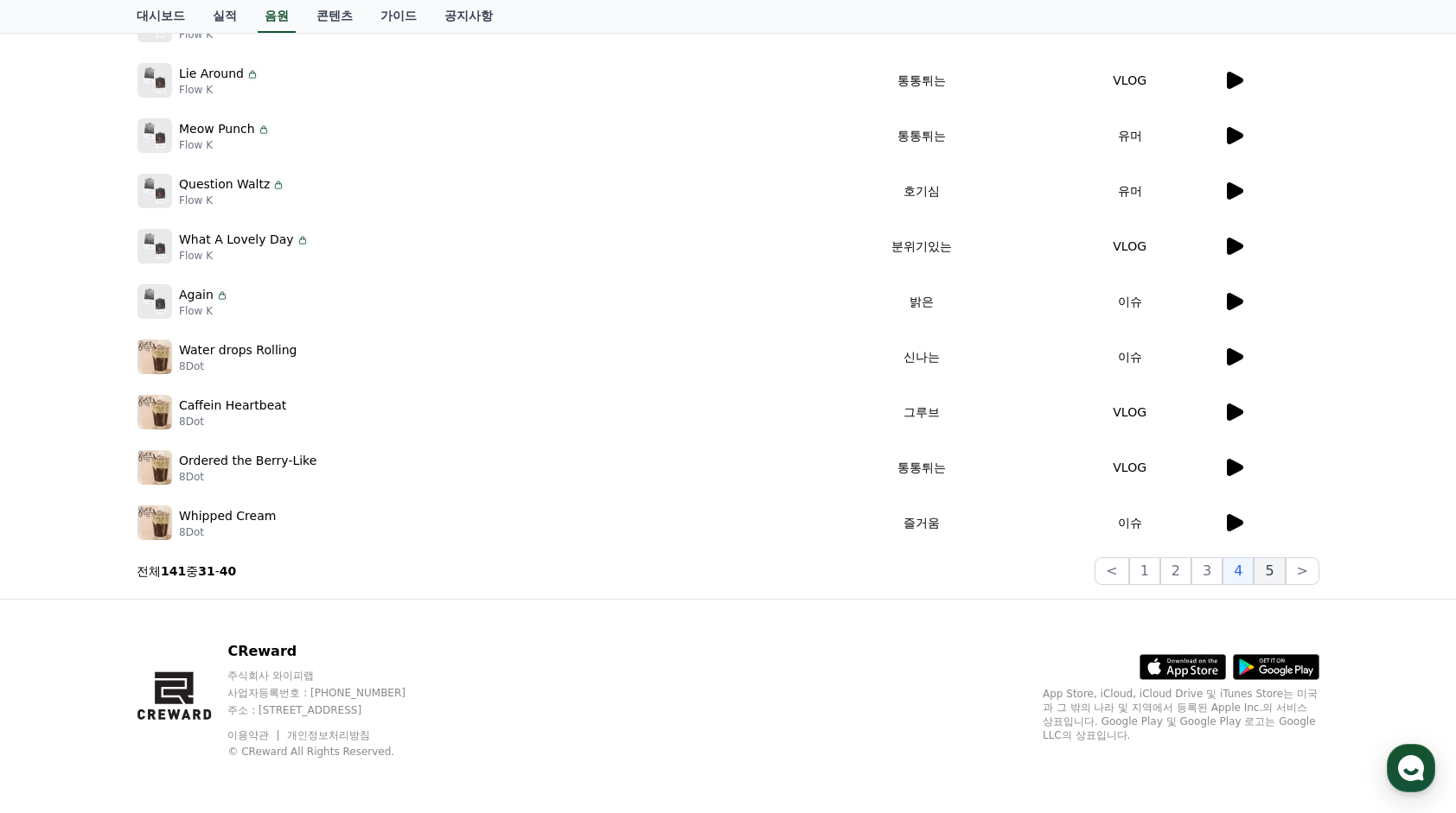
click at [1267, 572] on button "5" at bounding box center [1268, 571] width 31 height 28
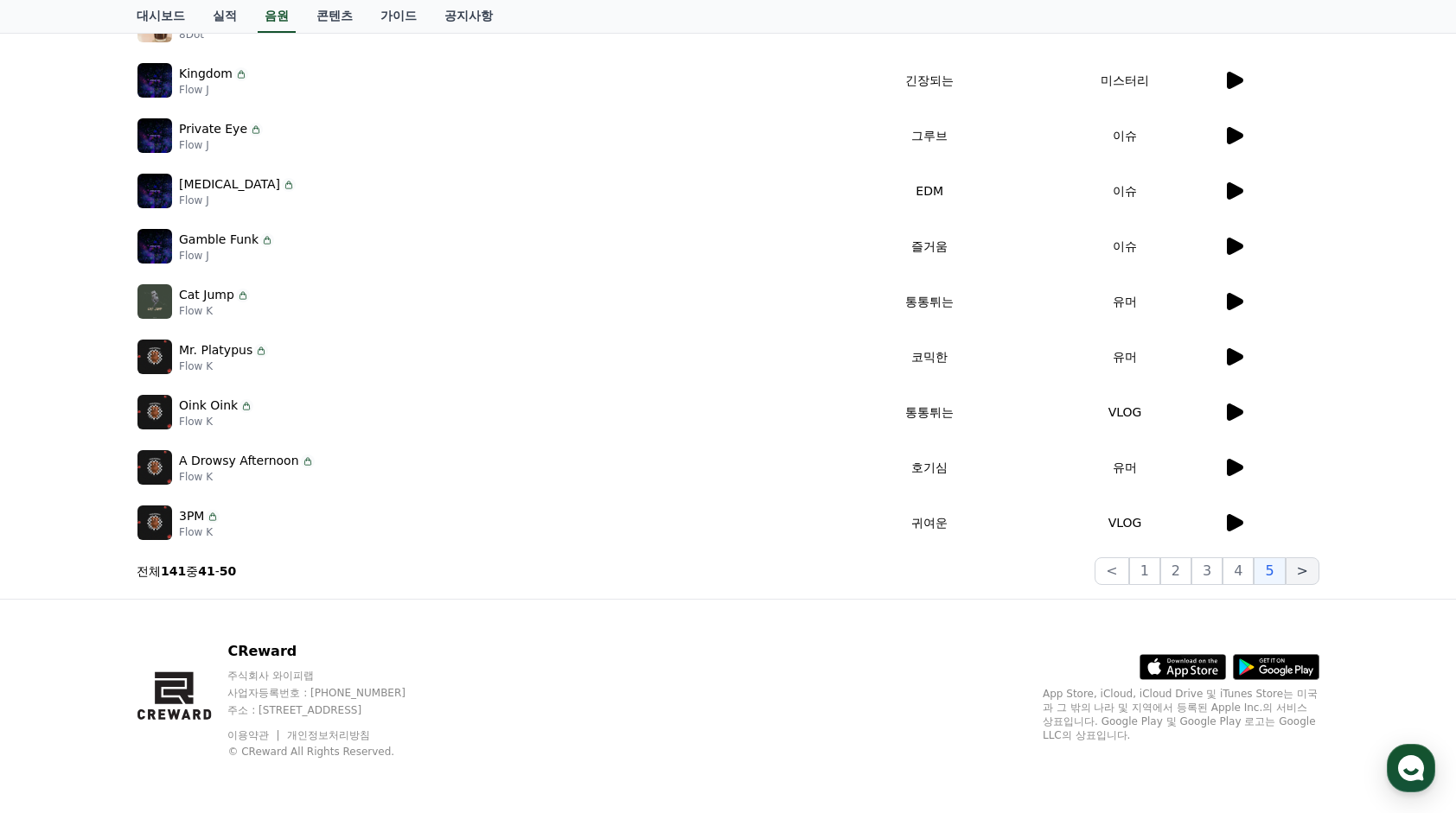
click at [1301, 572] on button ">" at bounding box center [1302, 571] width 33 height 28
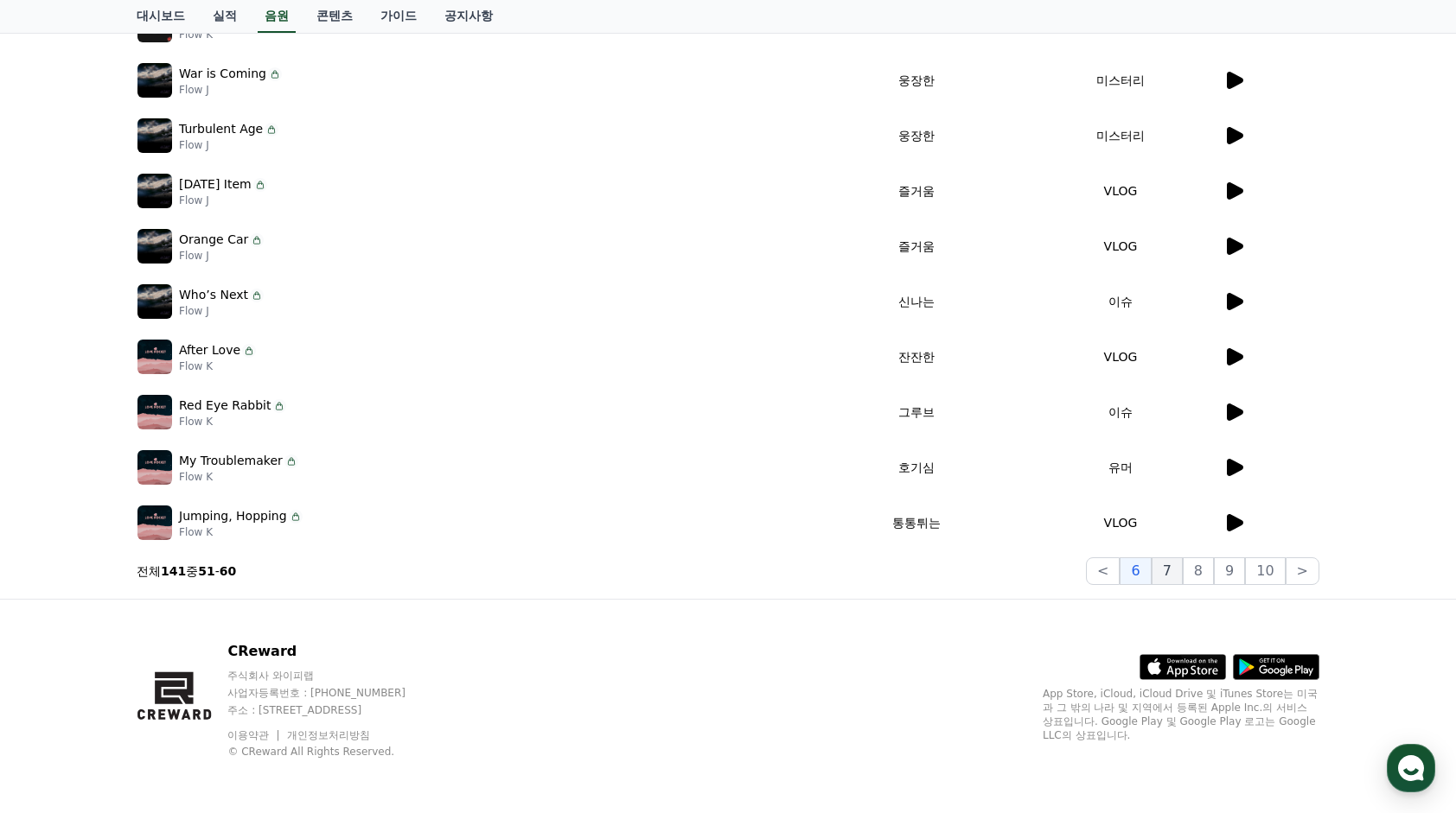
click at [1179, 575] on button "7" at bounding box center [1166, 571] width 31 height 28
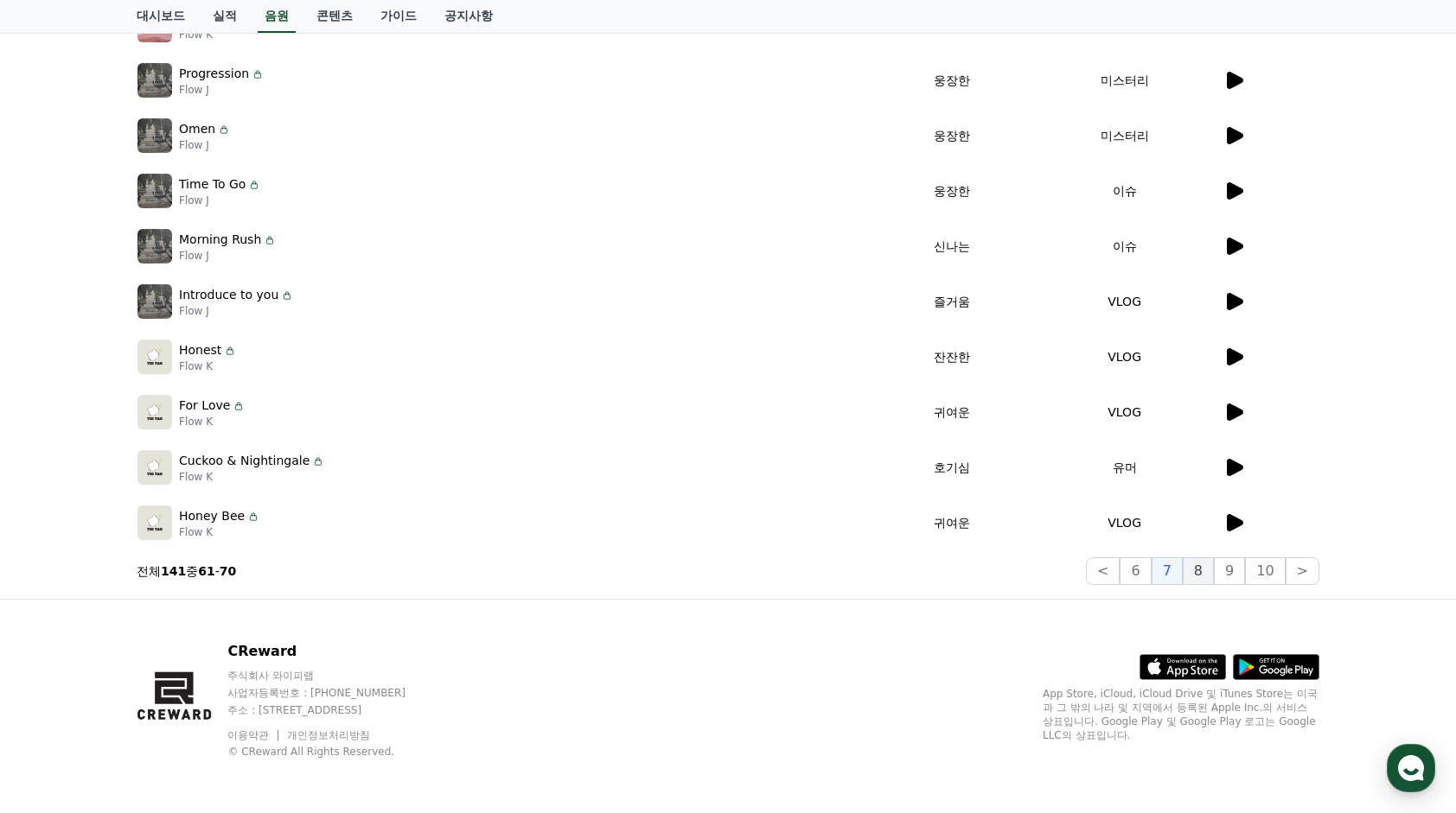
click at [1210, 572] on button "8" at bounding box center [1198, 571] width 31 height 28
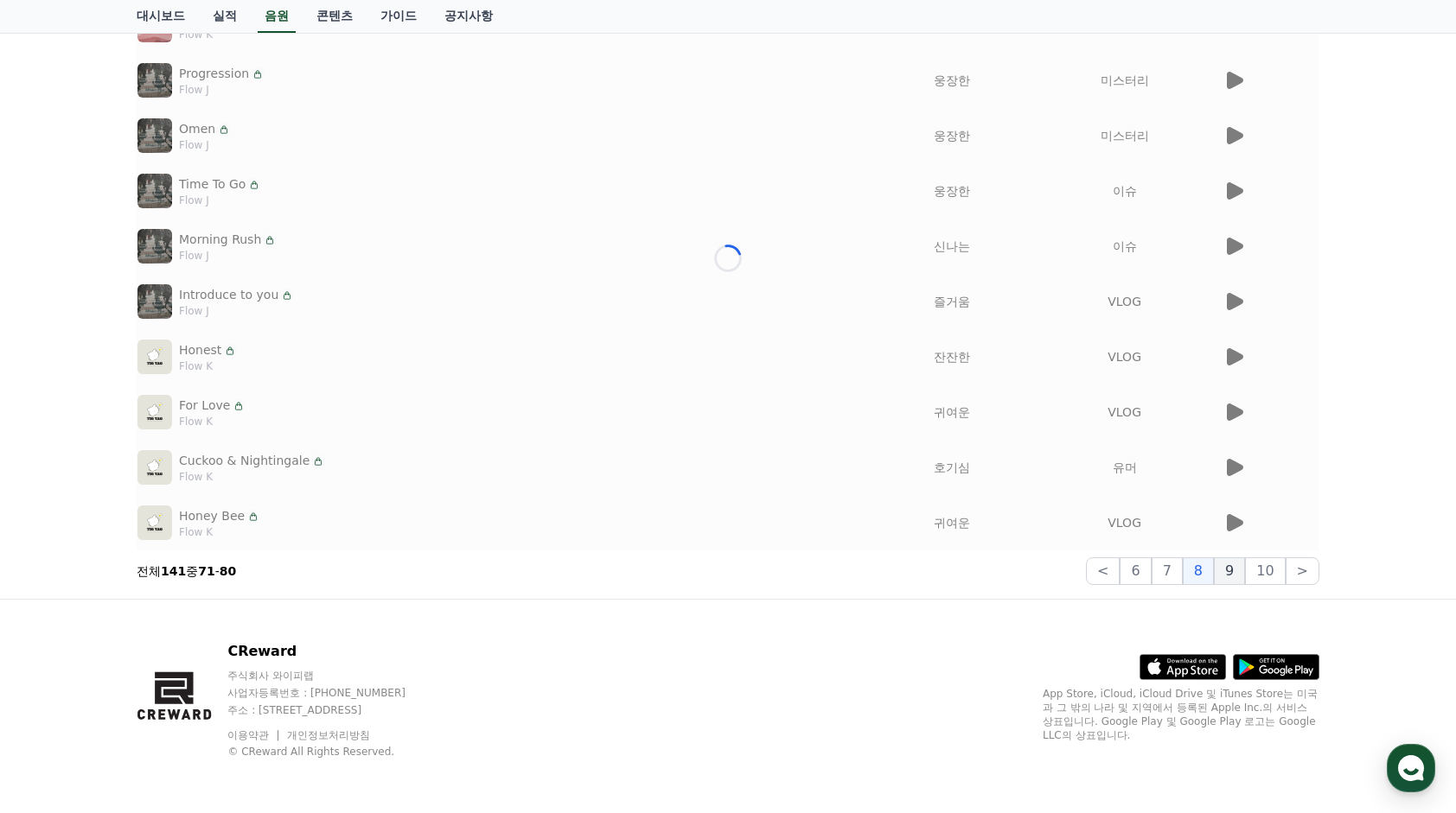
drag, startPoint x: 1213, startPoint y: 572, endPoint x: 1234, endPoint y: 574, distance: 21.1
click at [1214, 572] on button "8" at bounding box center [1198, 571] width 31 height 28
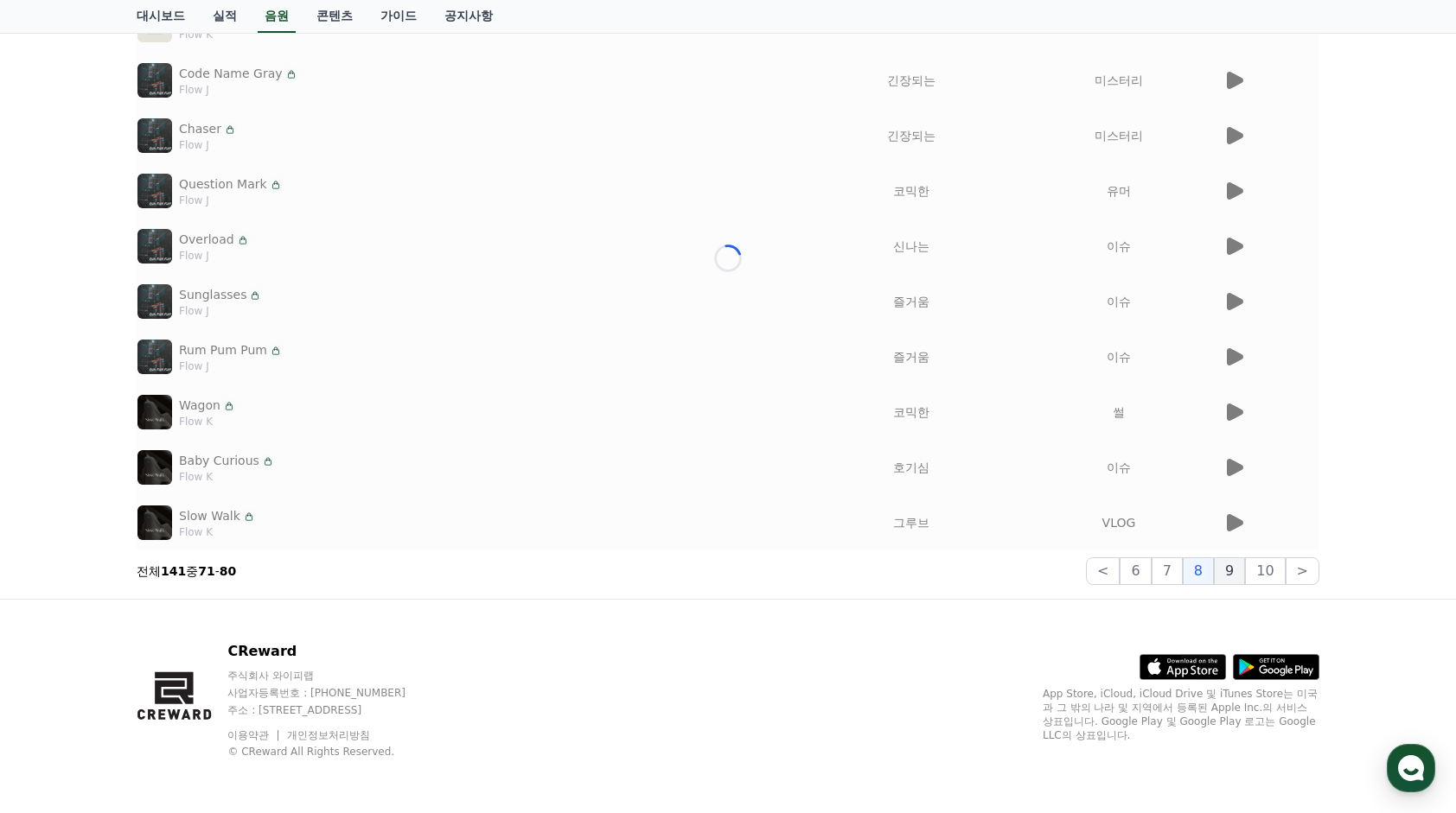
click at [1243, 574] on button "9" at bounding box center [1229, 571] width 31 height 28
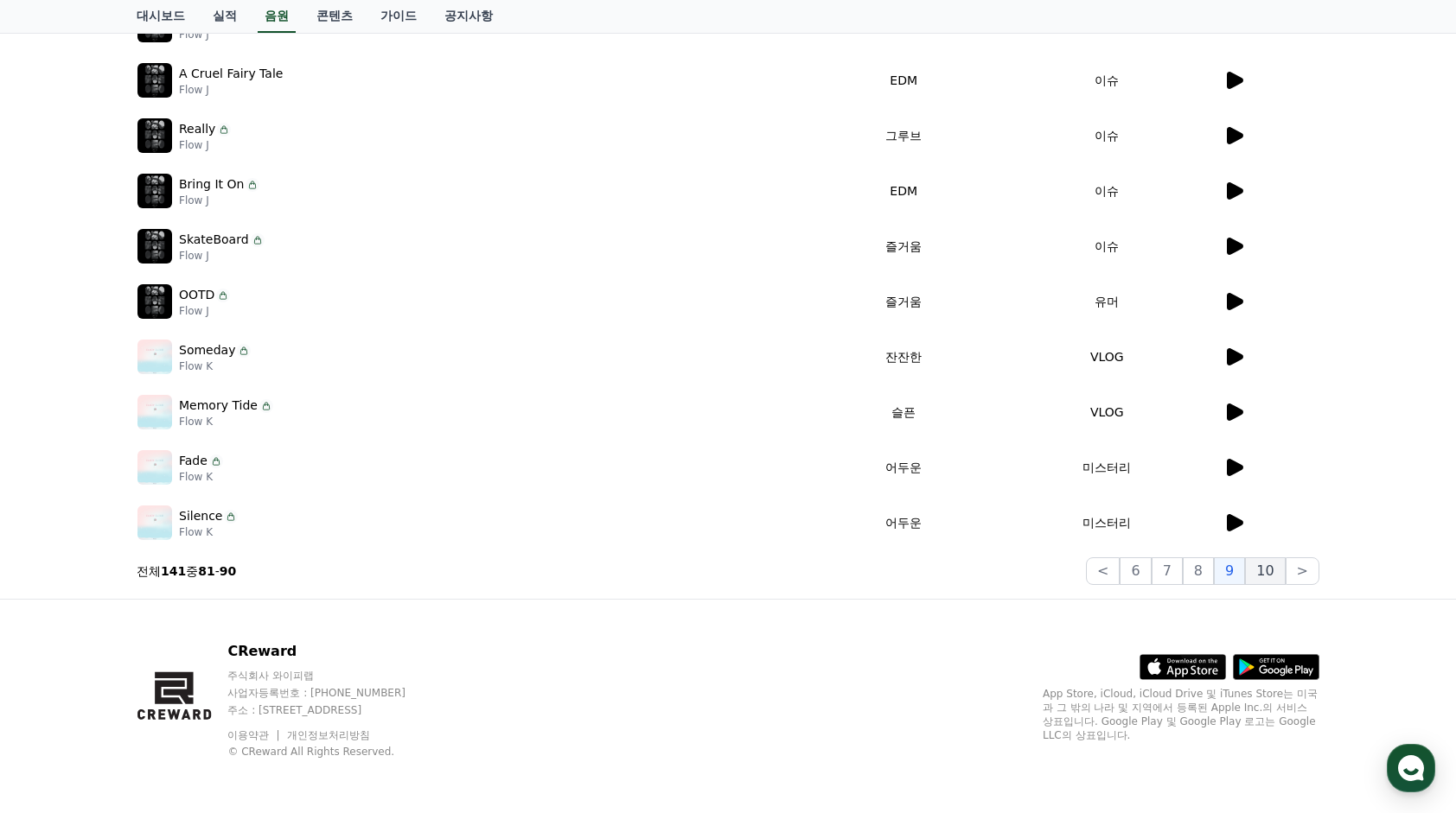
click at [1268, 574] on button "10" at bounding box center [1264, 571] width 40 height 28
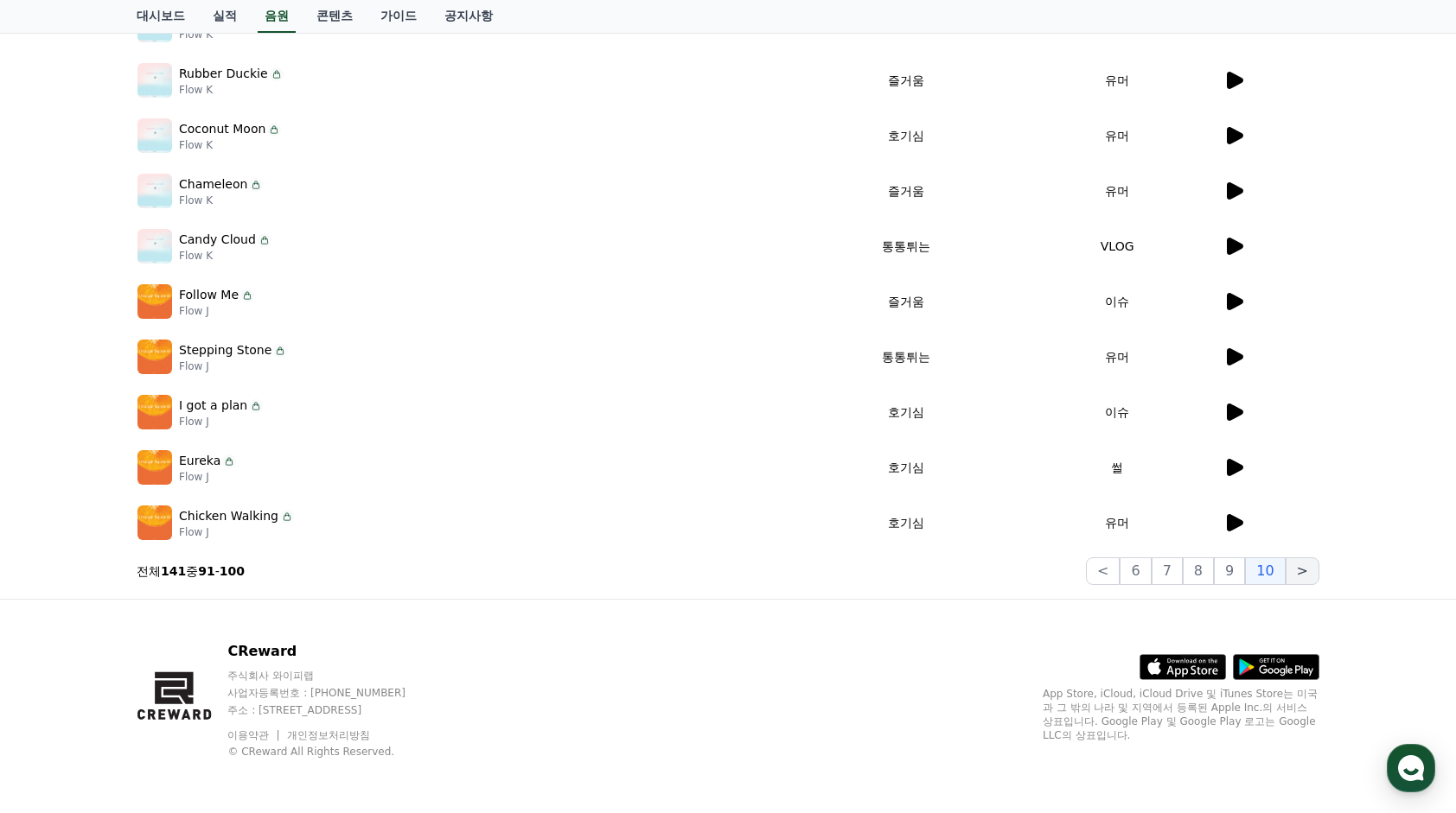
click at [1305, 568] on button ">" at bounding box center [1302, 571] width 33 height 28
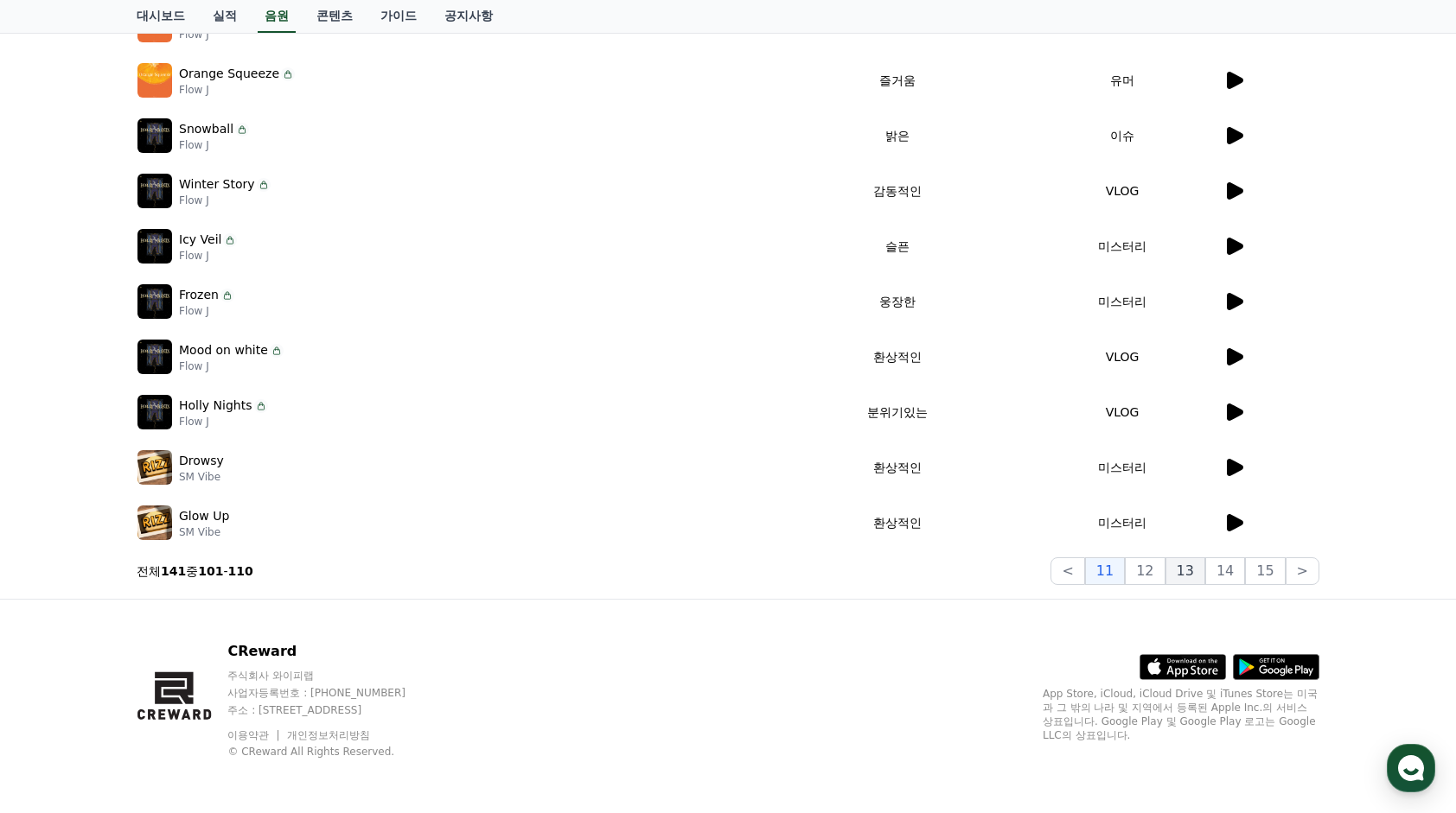
click at [1186, 569] on button "13" at bounding box center [1185, 571] width 40 height 28
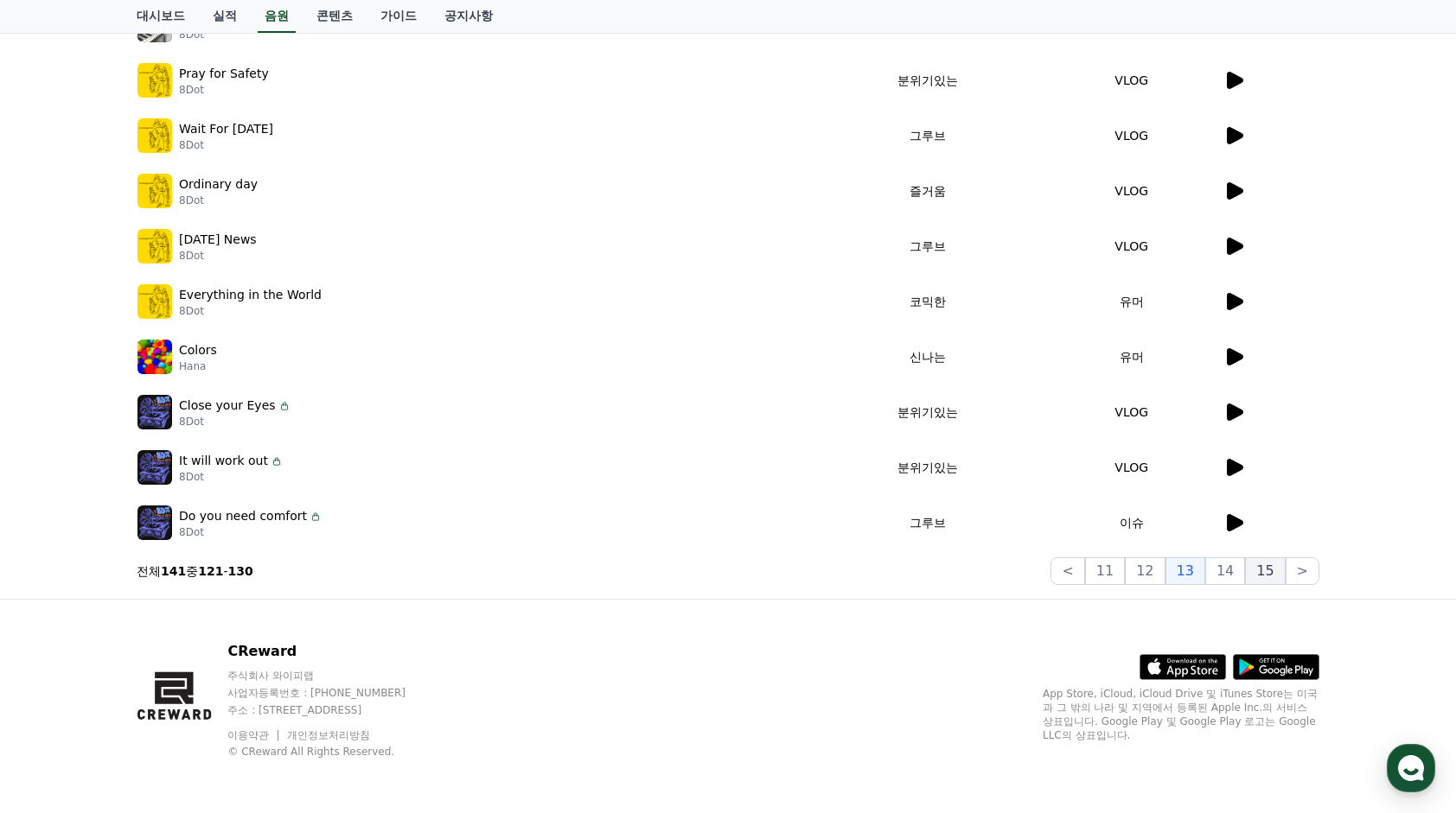
drag, startPoint x: 1186, startPoint y: 569, endPoint x: 1252, endPoint y: 568, distance: 66.0
click at [1194, 569] on button "13" at bounding box center [1185, 571] width 40 height 28
click at [1252, 568] on button "15" at bounding box center [1264, 571] width 40 height 28
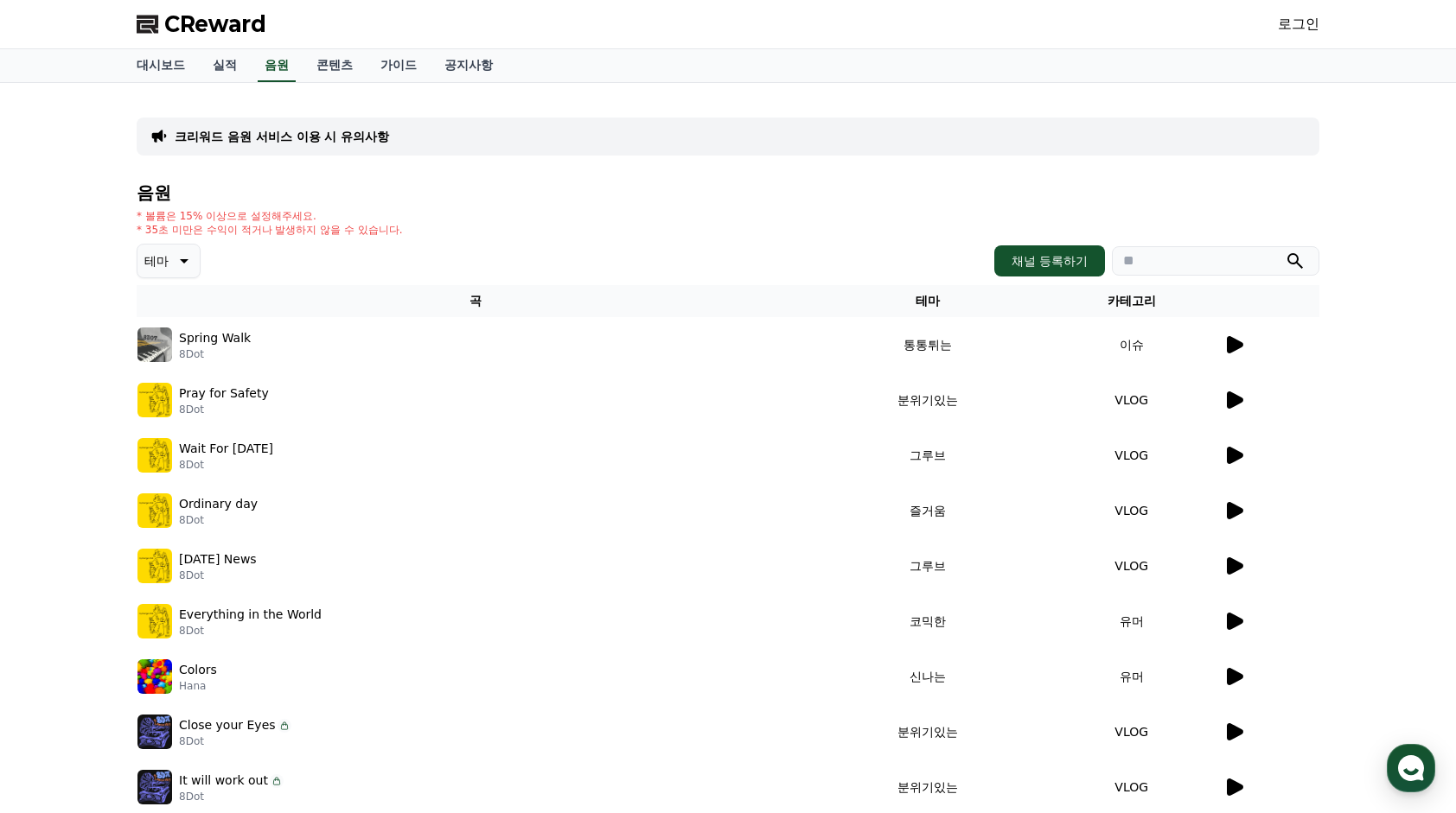
click at [1270, 568] on div "크리워드 음원 서비스 이용 시 유의사항 음원 * 볼륨은 15% 이상으로 설정해주세요. * 35초 미만은 수익이 적거나 발생하지 않을 수 있습니…" at bounding box center [728, 500] width 1210 height 836
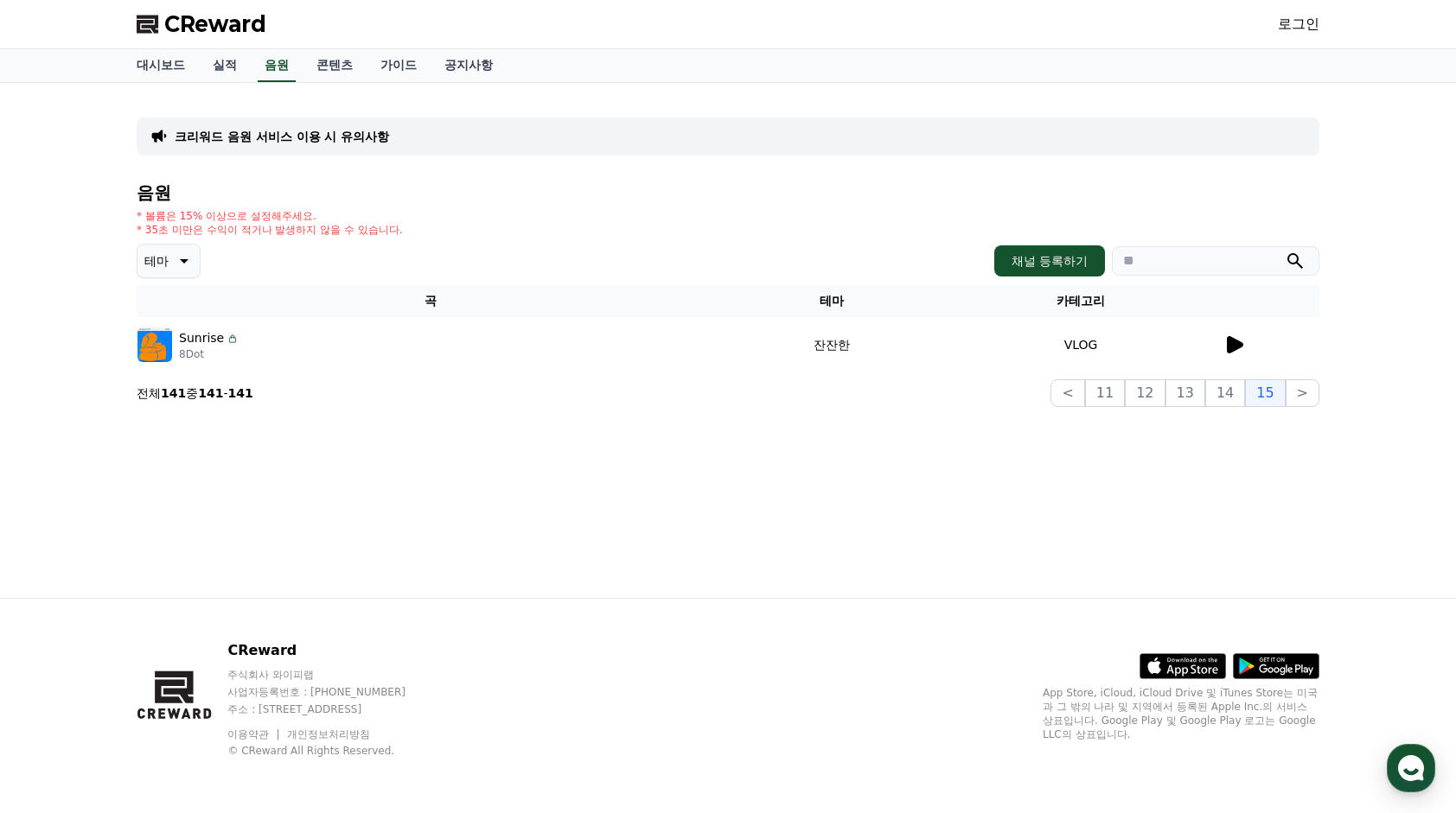
click at [1303, 376] on div "음원 * 볼륨은 15% 이상으로 설정해주세요. * 35초 미만은 수익이 적거나 발생하지 않을 수 있습니다. 테마 채널 등록하기 곡 테마 카테고…" at bounding box center [728, 295] width 1182 height 224
click at [1308, 402] on button ">" at bounding box center [1302, 393] width 33 height 28
click at [413, 62] on link "가이드" at bounding box center [398, 66] width 64 height 32
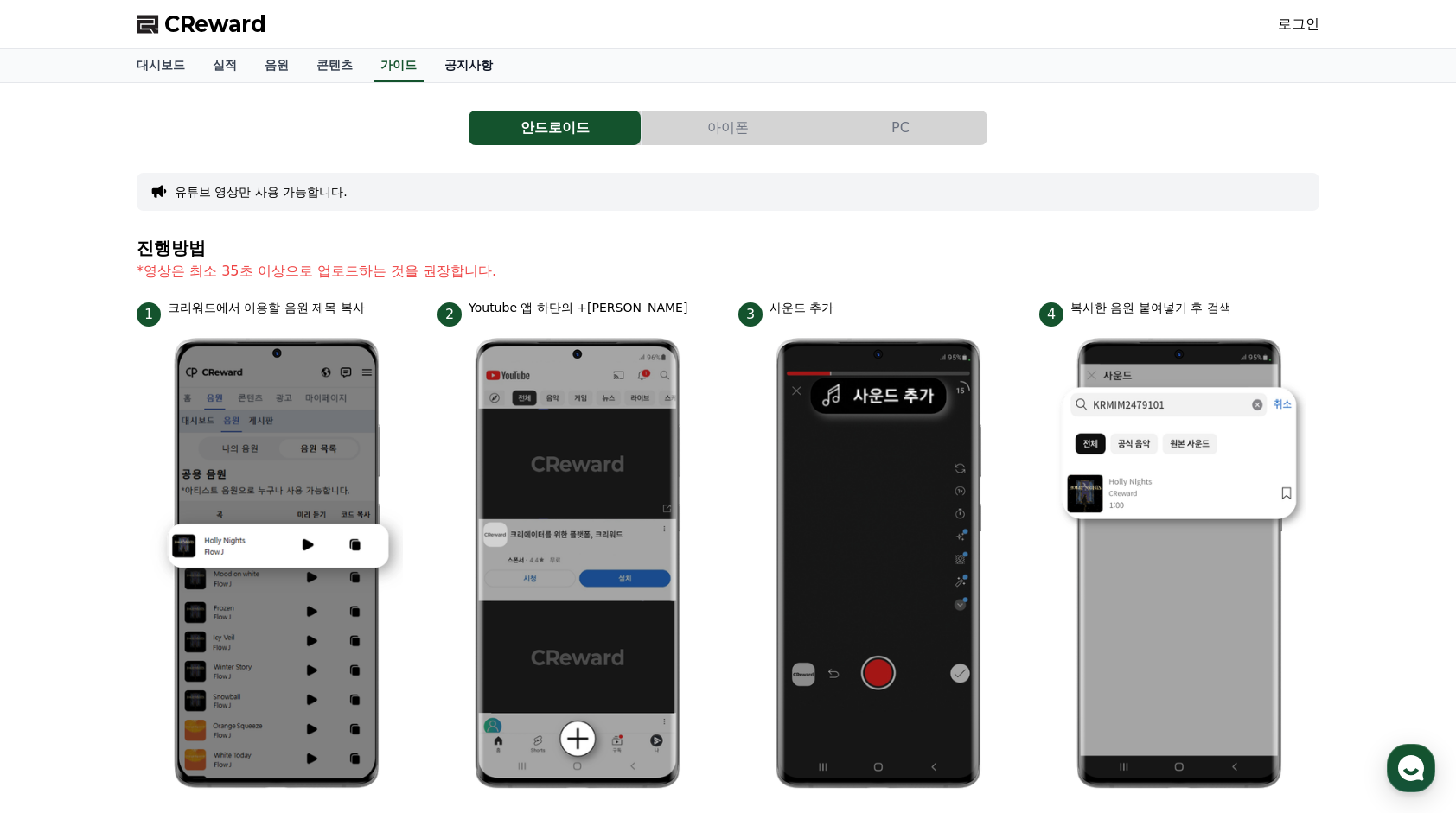
click at [470, 66] on link "공지사항" at bounding box center [468, 66] width 76 height 32
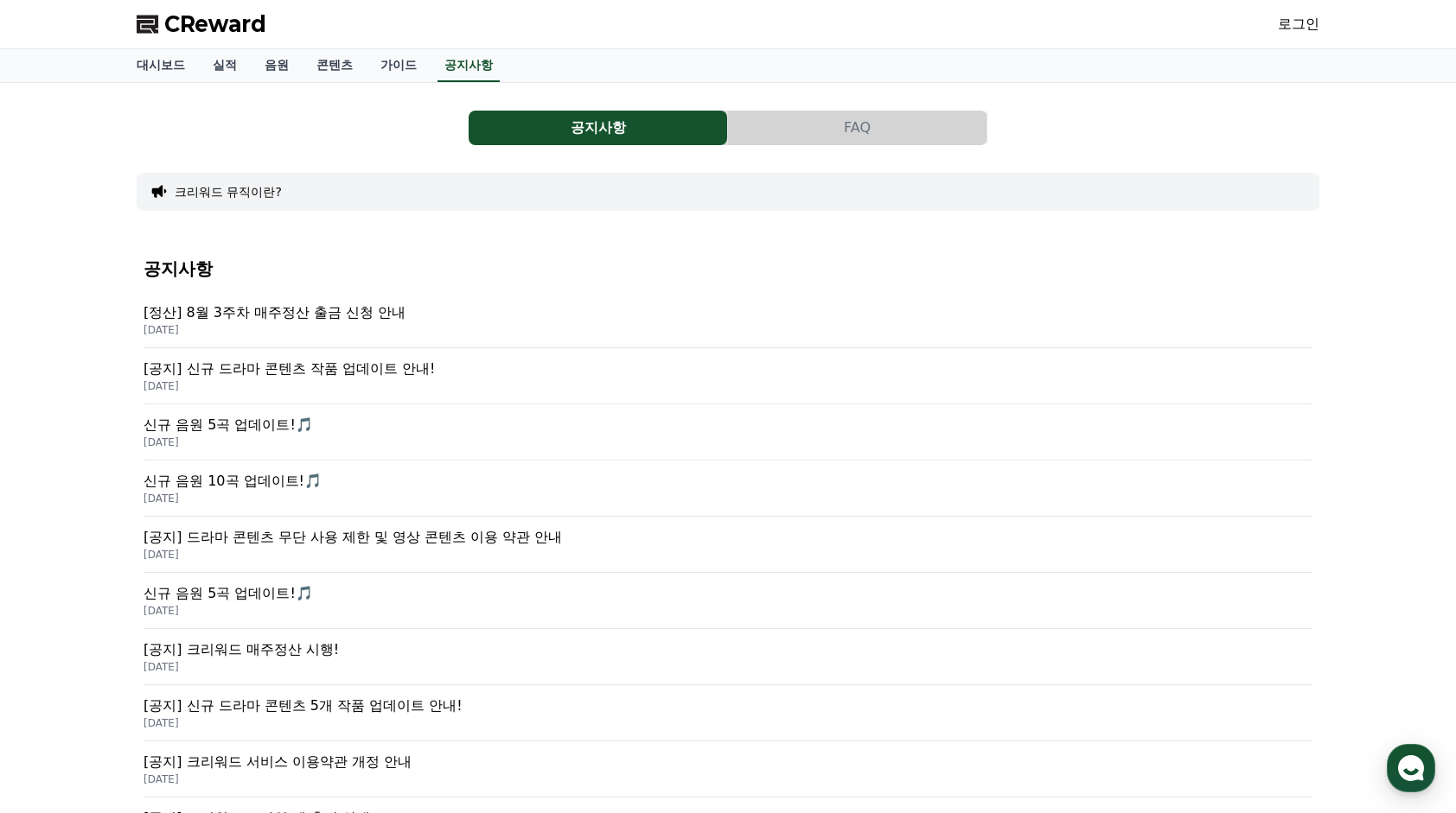
click at [396, 323] on p "[DATE]" at bounding box center [728, 330] width 1169 height 14
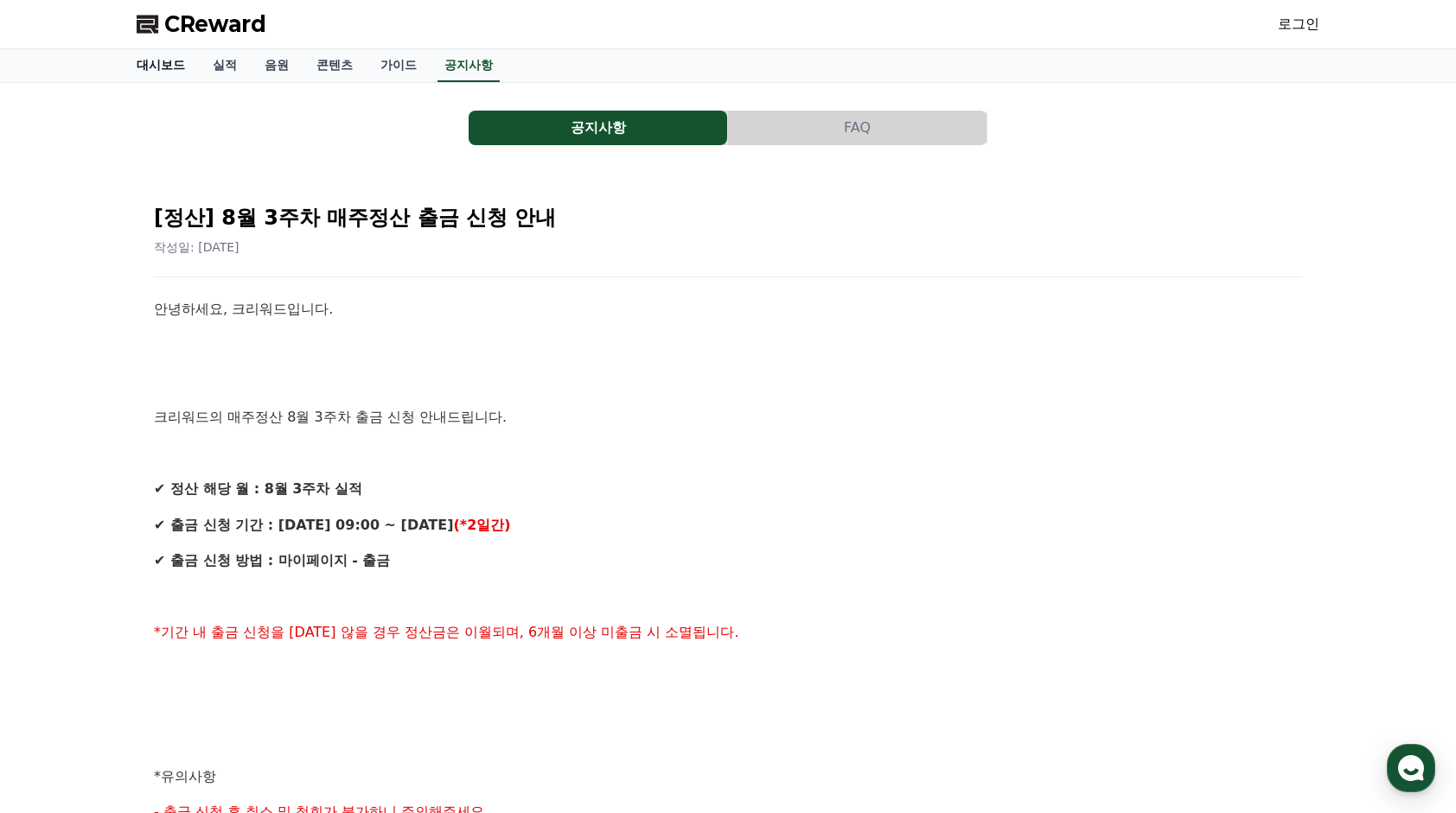
click at [169, 57] on link "대시보드" at bounding box center [161, 66] width 76 height 32
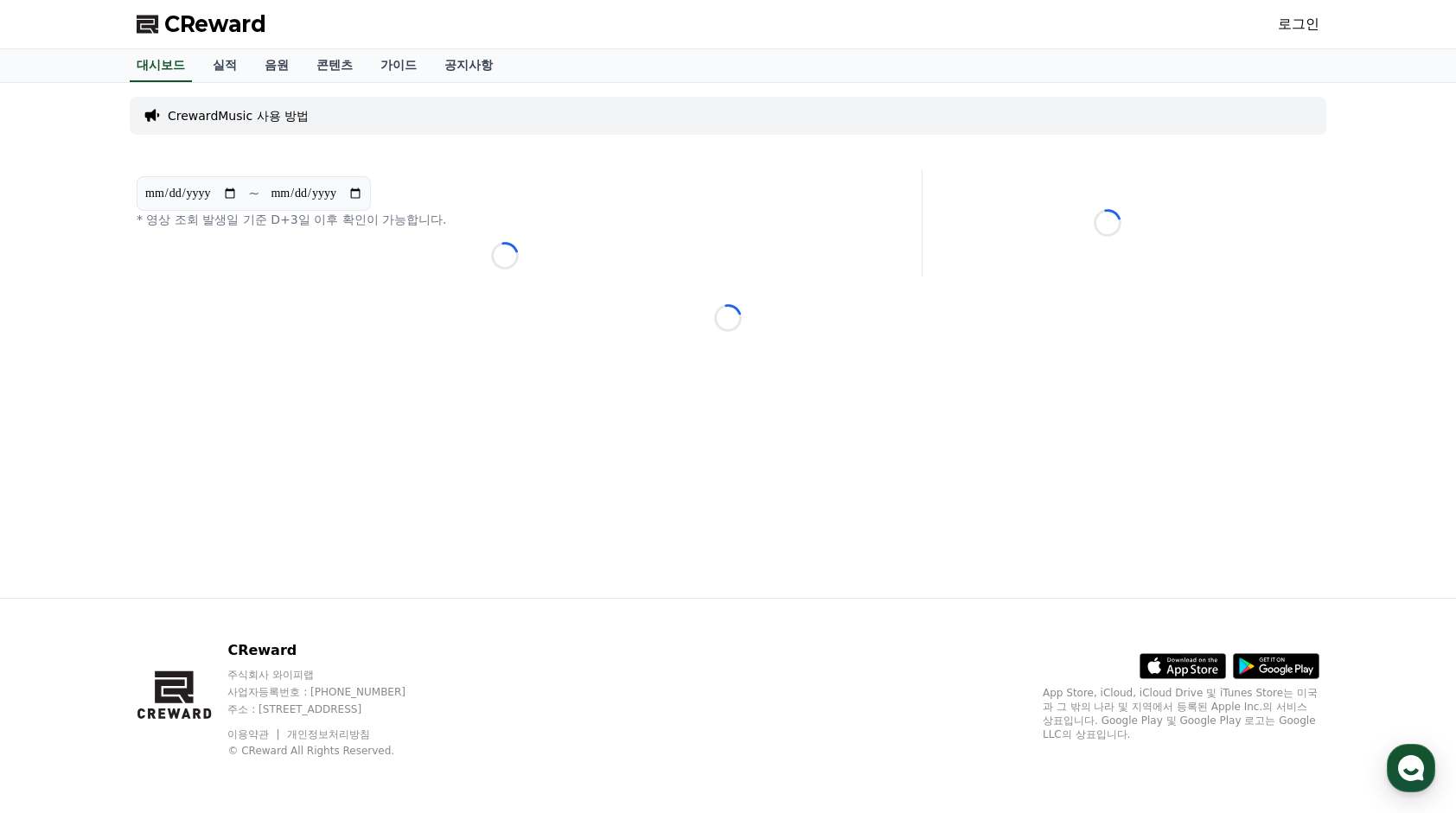
click at [1295, 29] on link "로그인" at bounding box center [1299, 25] width 42 height 21
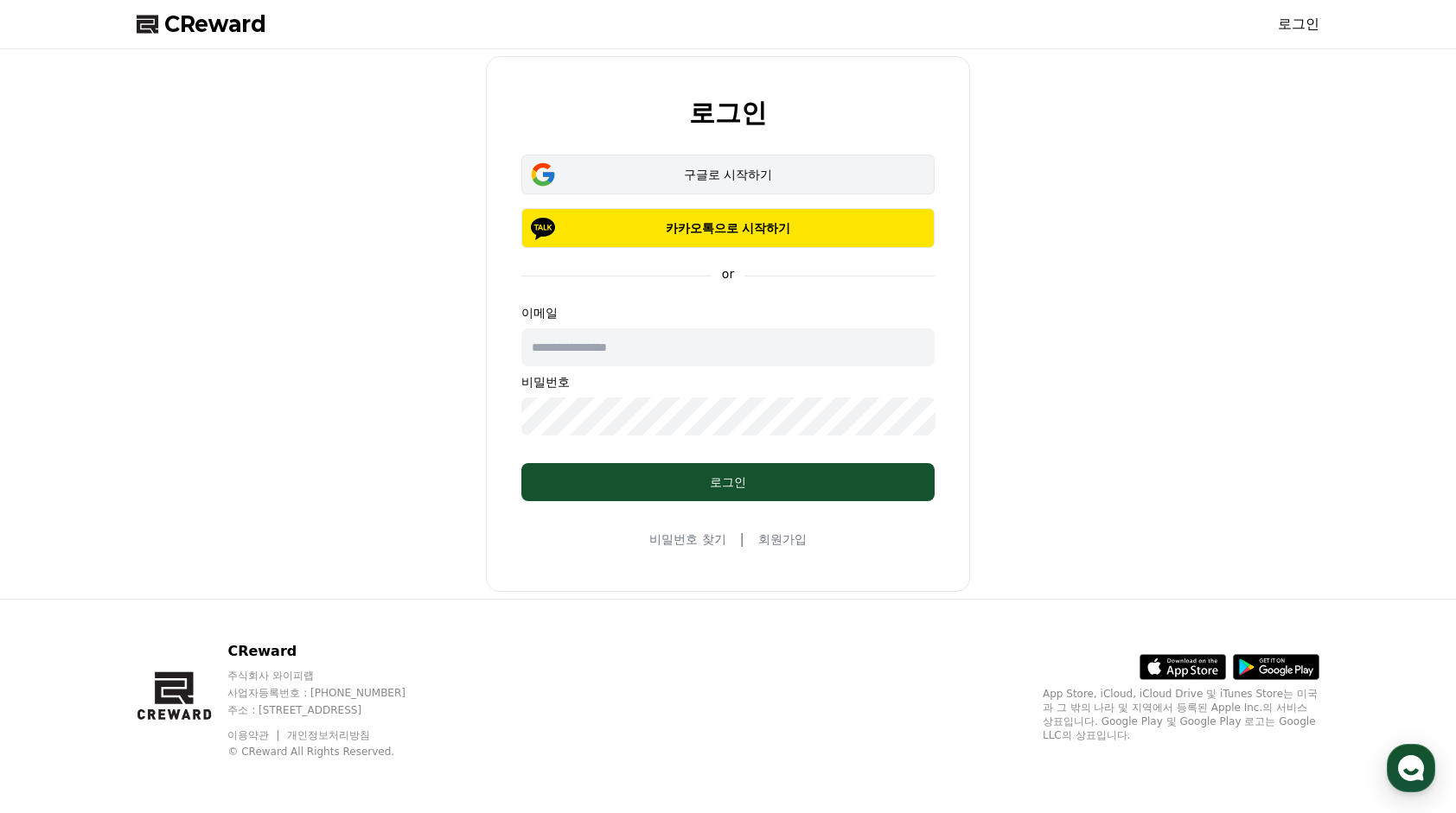
click at [728, 171] on div "구글로 시작하기" at bounding box center [728, 174] width 363 height 17
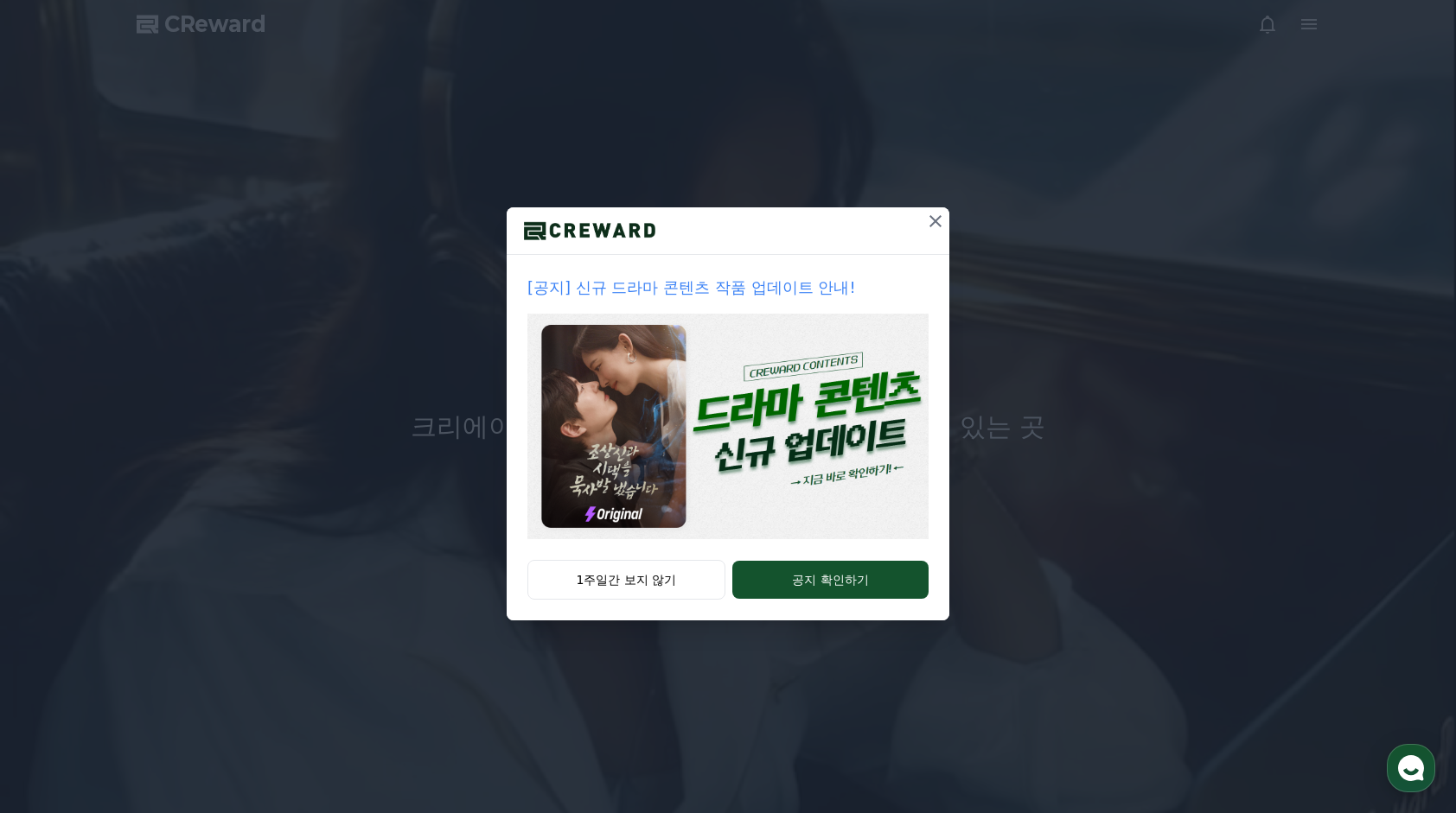
click at [846, 439] on img at bounding box center [728, 426] width 401 height 226
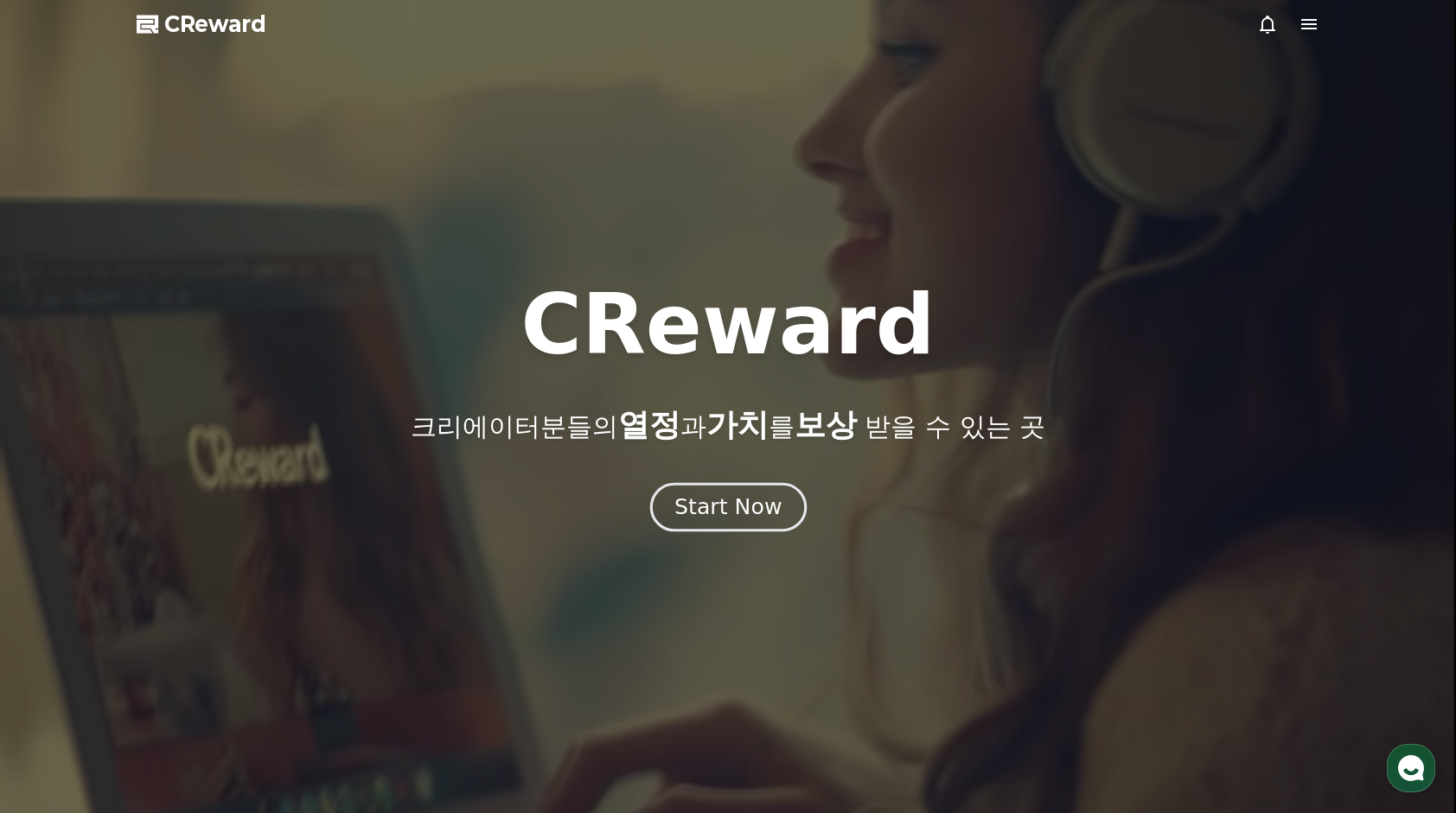
click at [781, 511] on button "Start Now" at bounding box center [728, 507] width 156 height 50
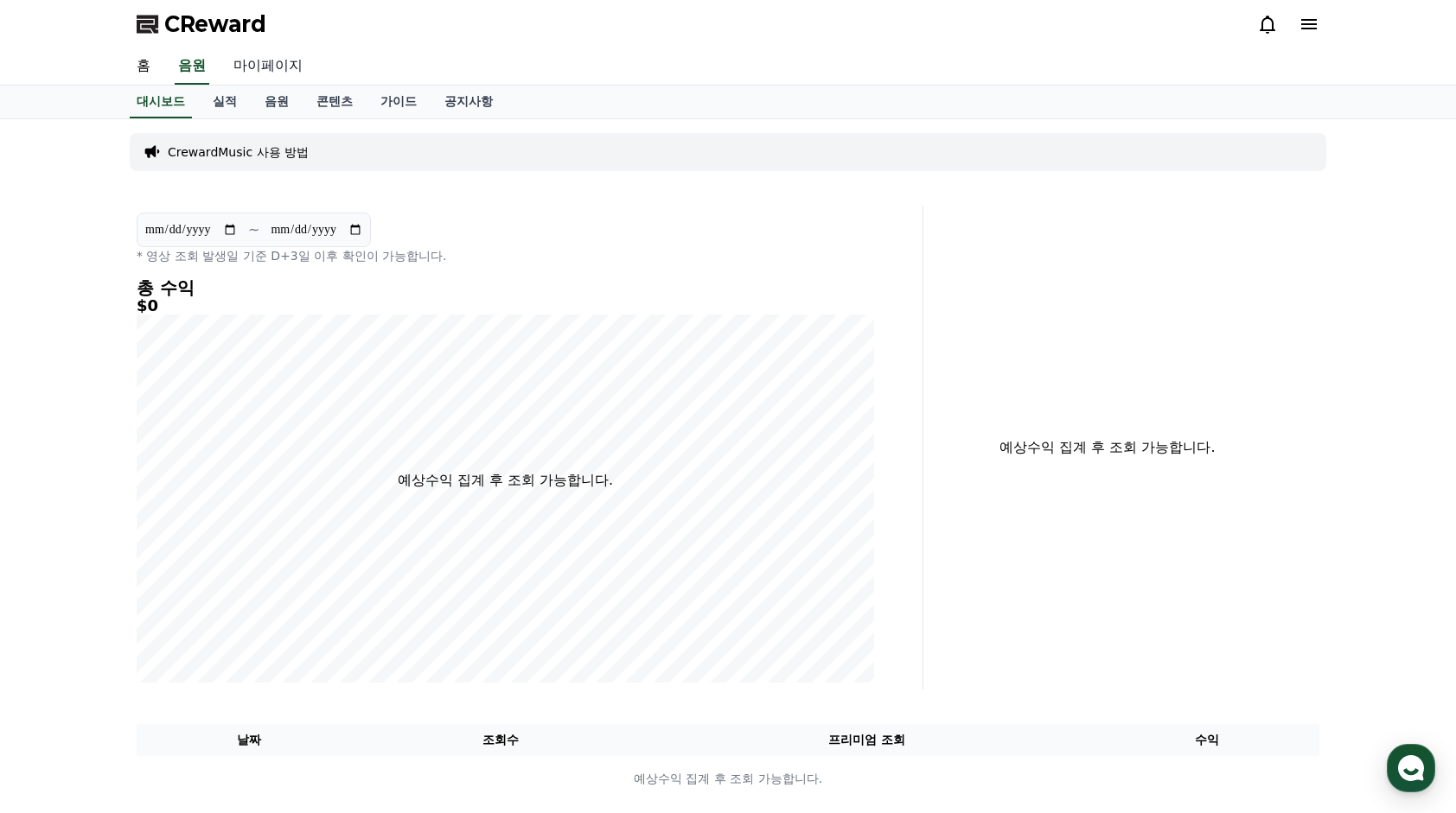
click at [254, 71] on link "마이페이지" at bounding box center [268, 67] width 97 height 36
select select "**********"
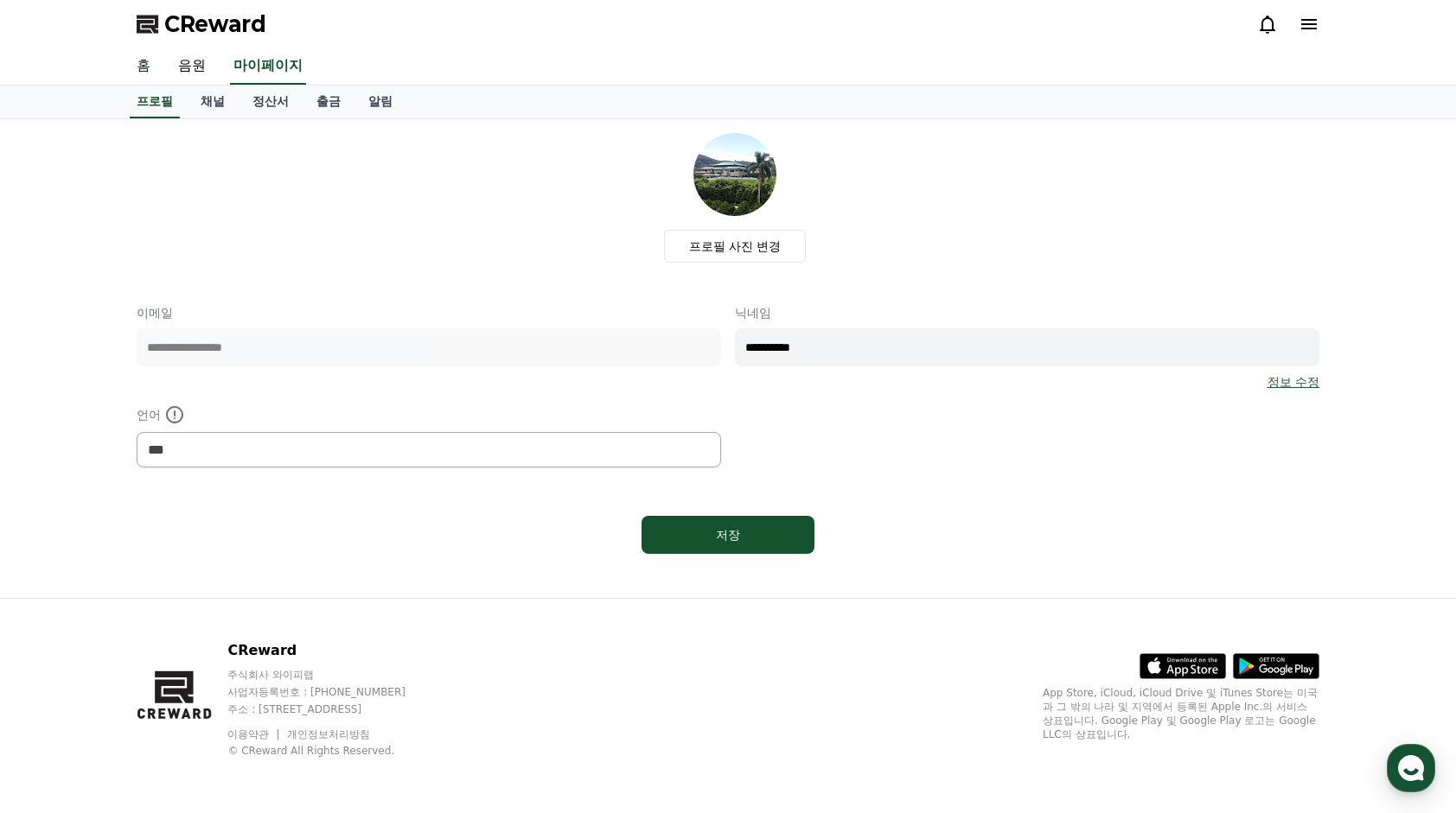
click at [147, 68] on link "홈" at bounding box center [144, 67] width 42 height 36
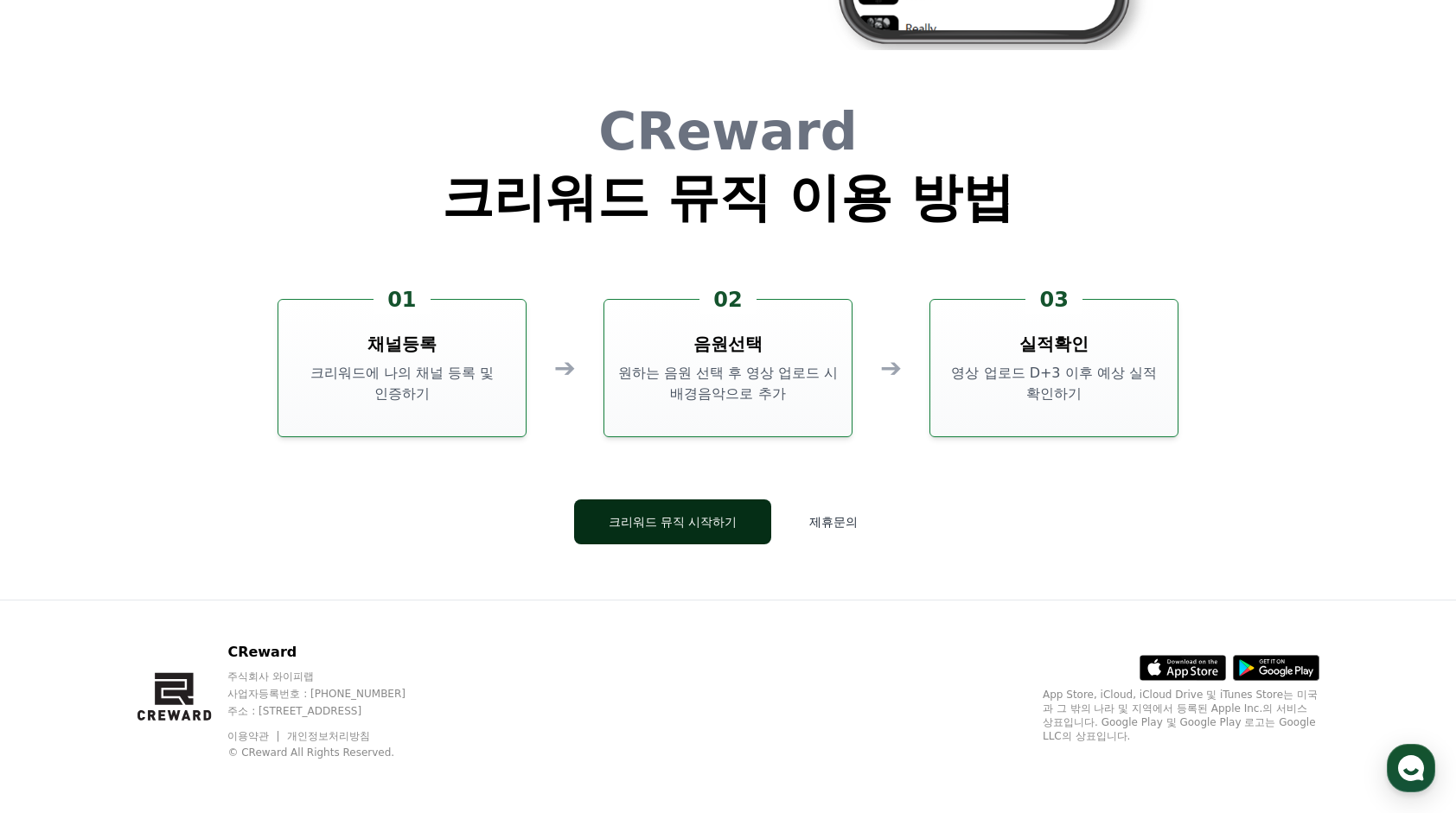
scroll to position [4681, 0]
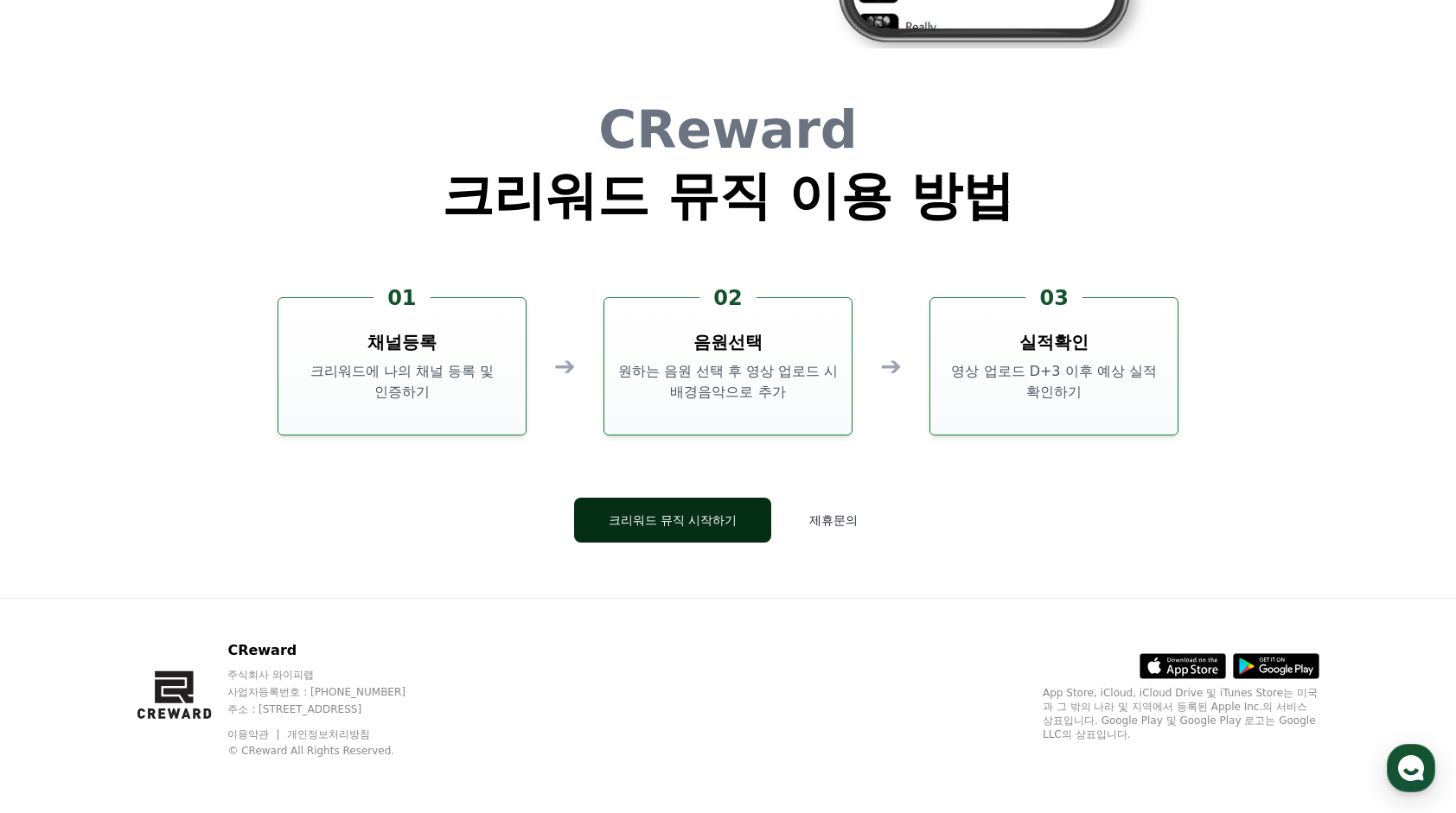
click at [707, 526] on button "크리워드 뮤직 시작하기" at bounding box center [673, 519] width 198 height 45
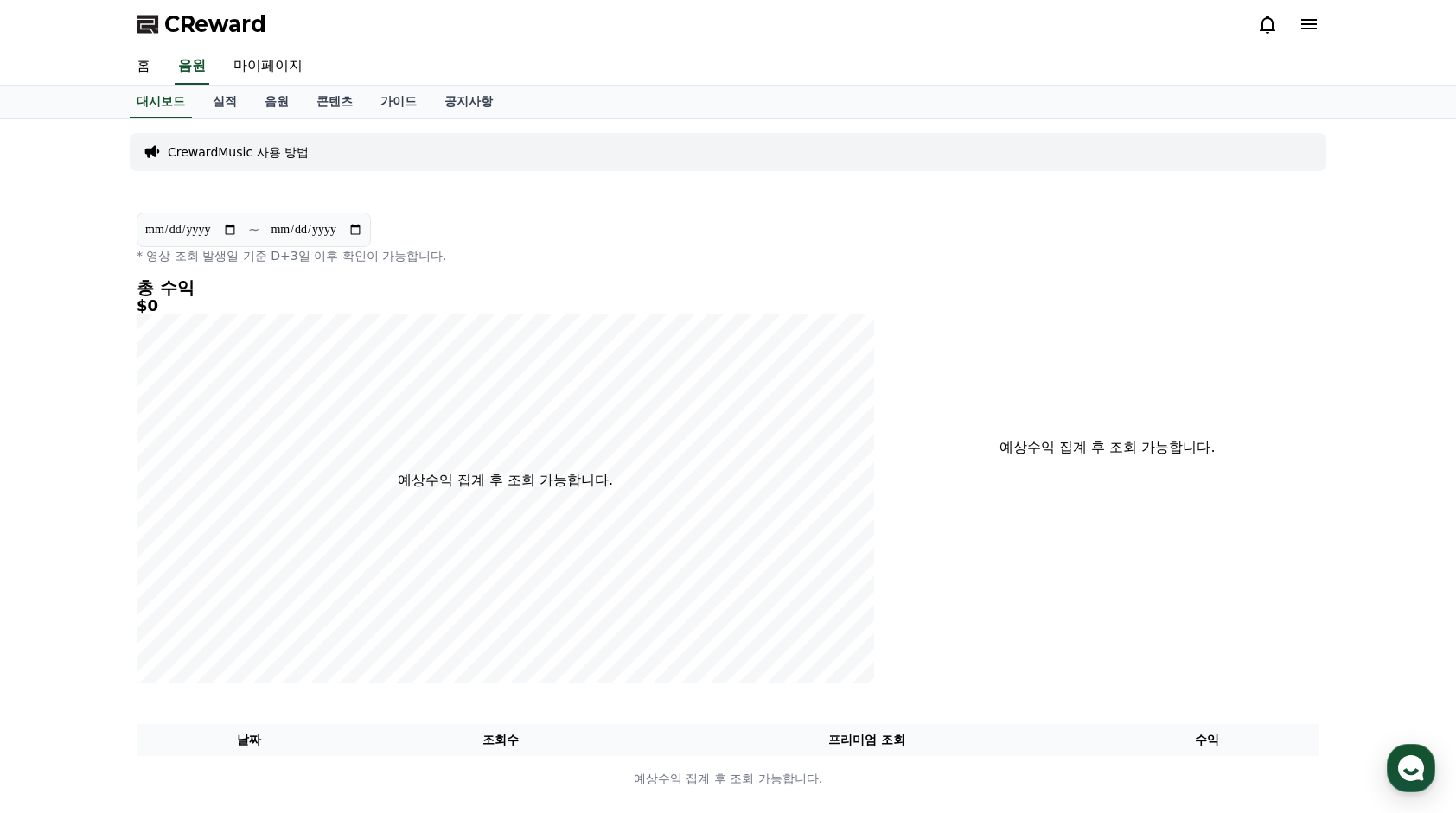
click at [1308, 25] on icon at bounding box center [1309, 25] width 21 height 21
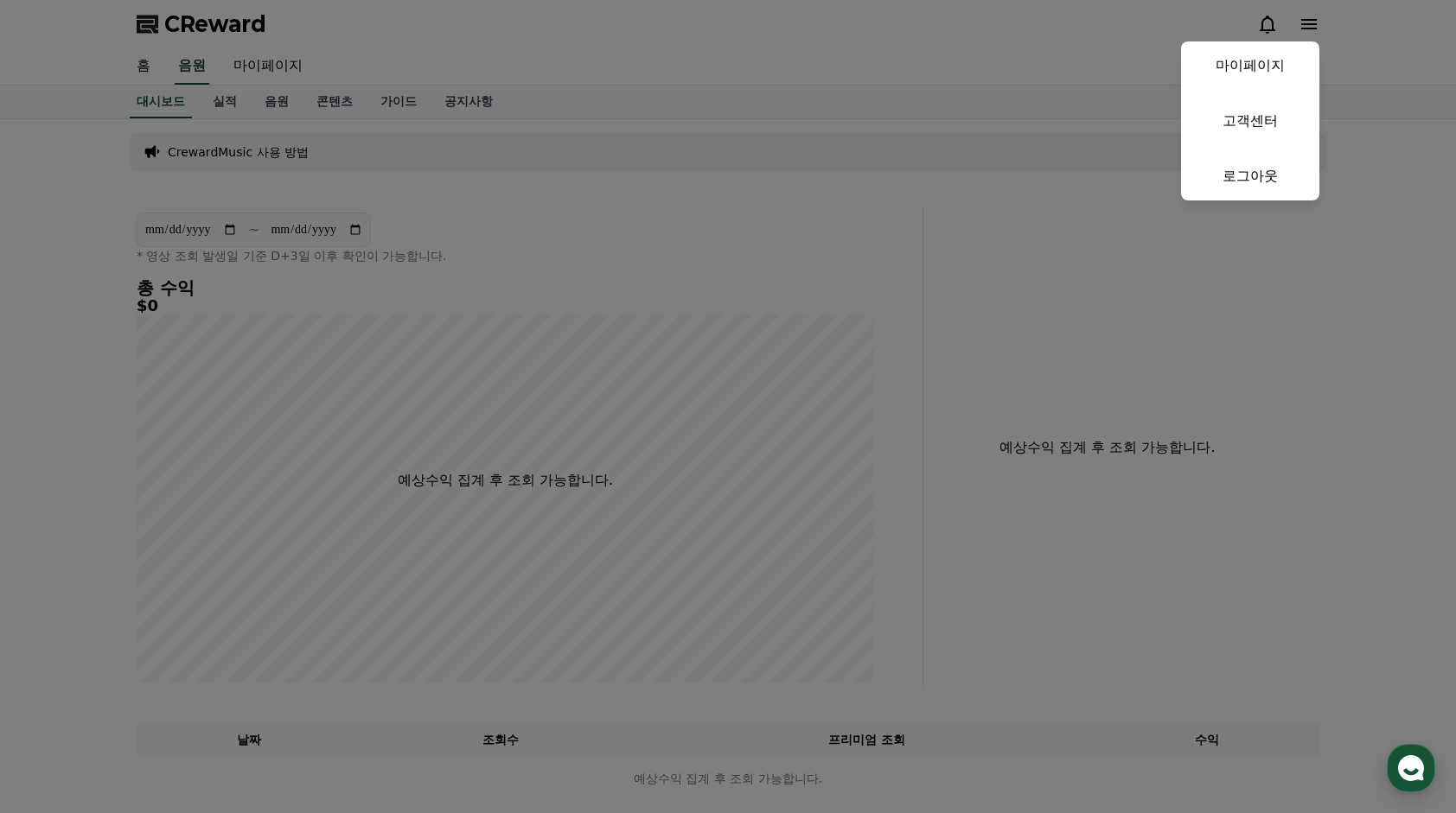
click at [827, 254] on button "close" at bounding box center [728, 406] width 1456 height 813
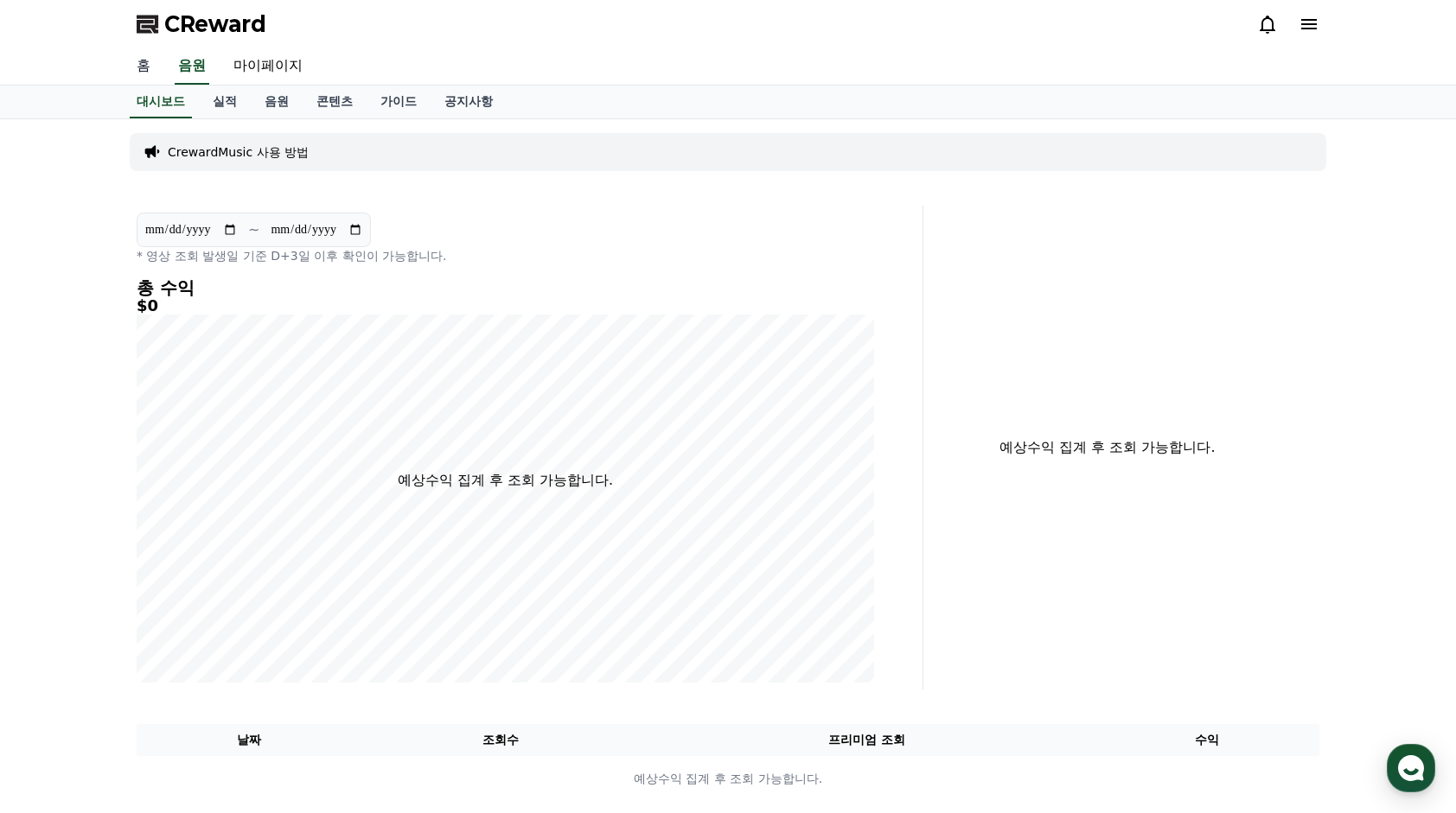
click at [143, 60] on link "홈" at bounding box center [144, 67] width 42 height 36
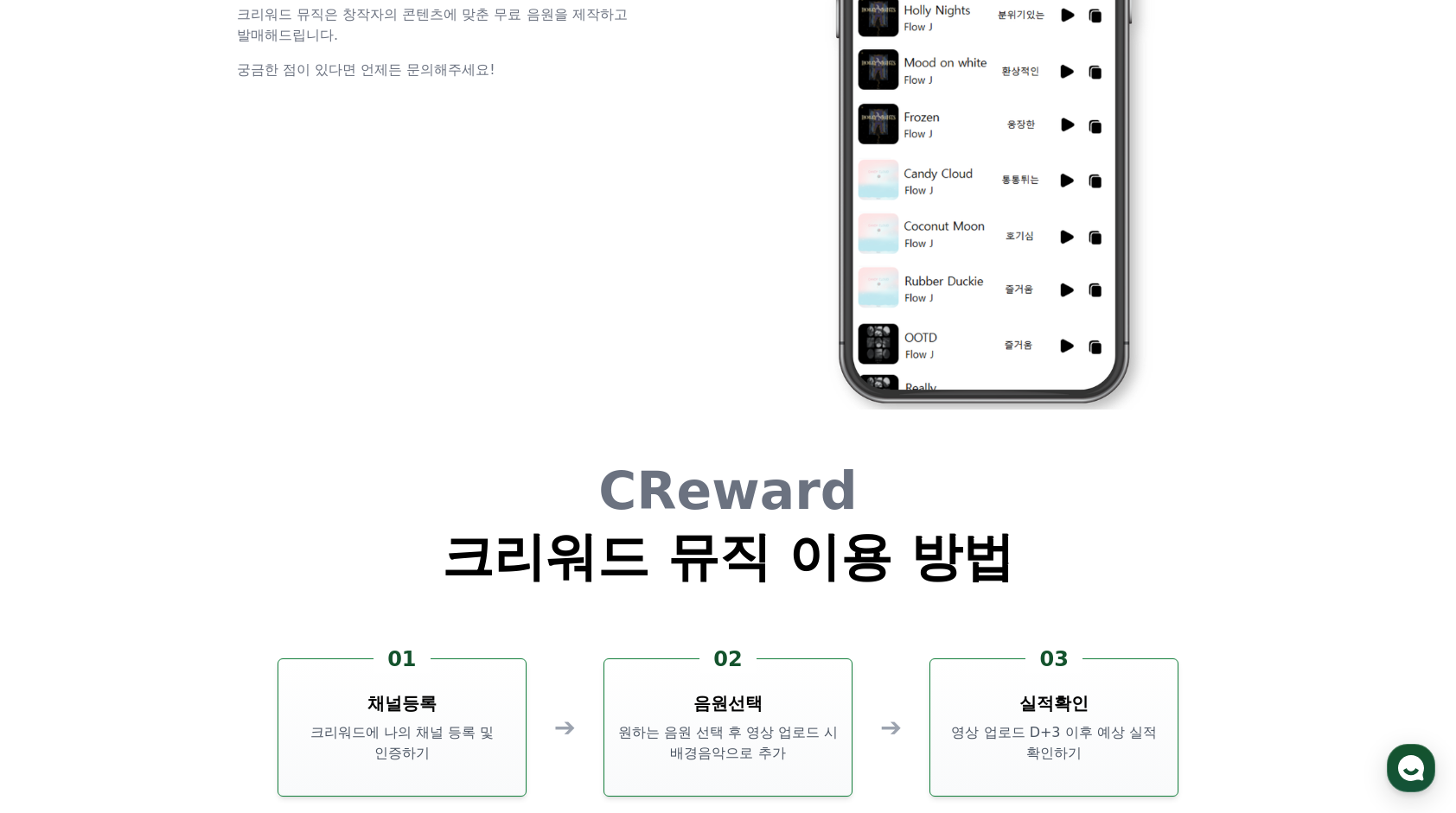
scroll to position [4681, 0]
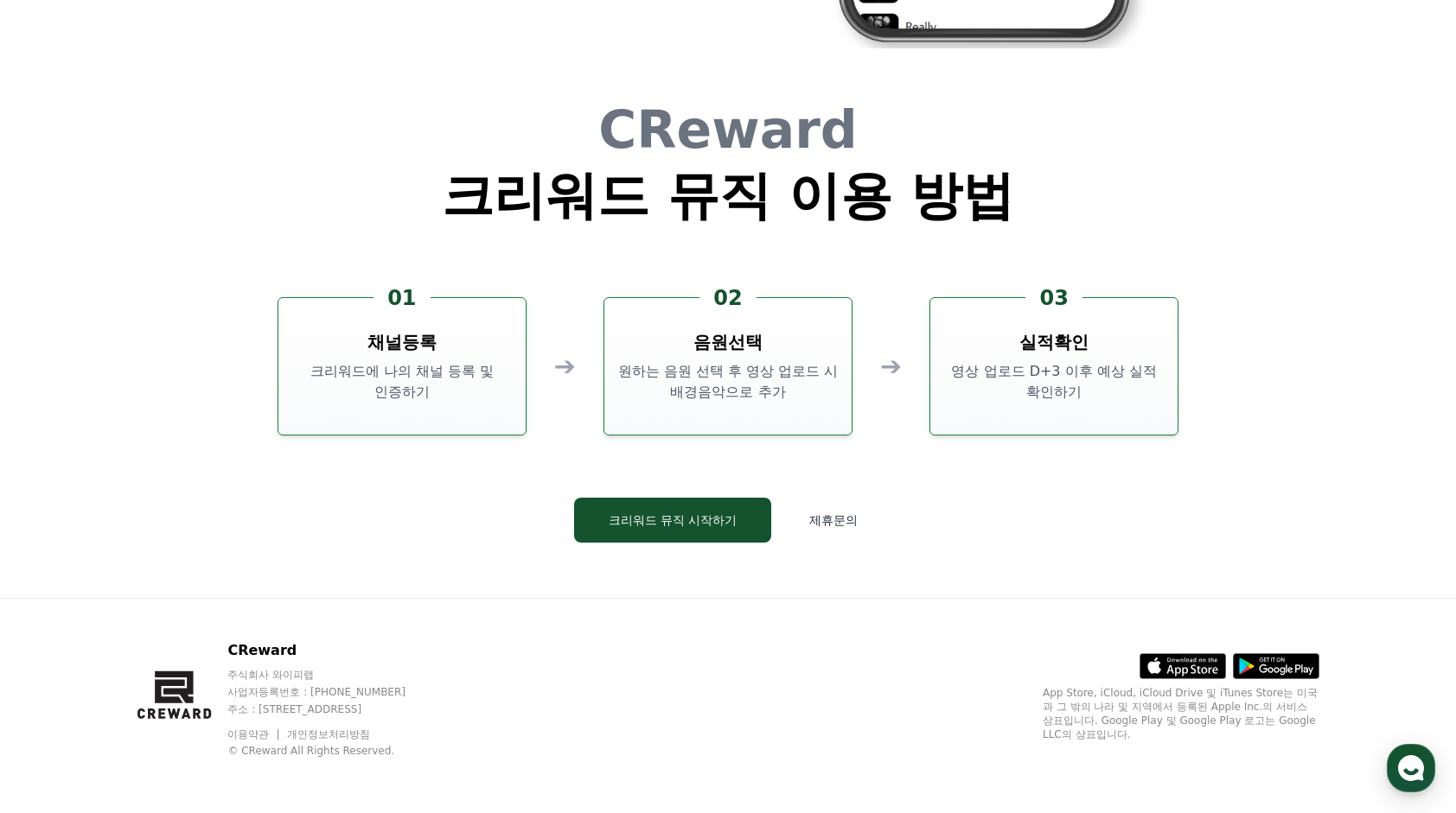
click at [1299, 666] on icon at bounding box center [1285, 670] width 54 height 11
